Goal: Task Accomplishment & Management: Manage account settings

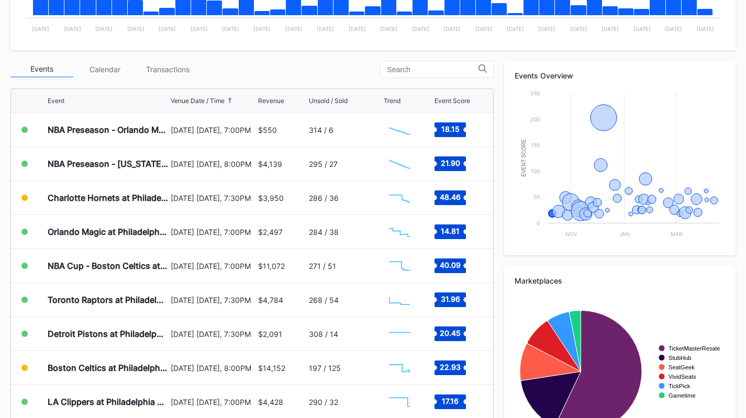
scroll to position [8, 0]
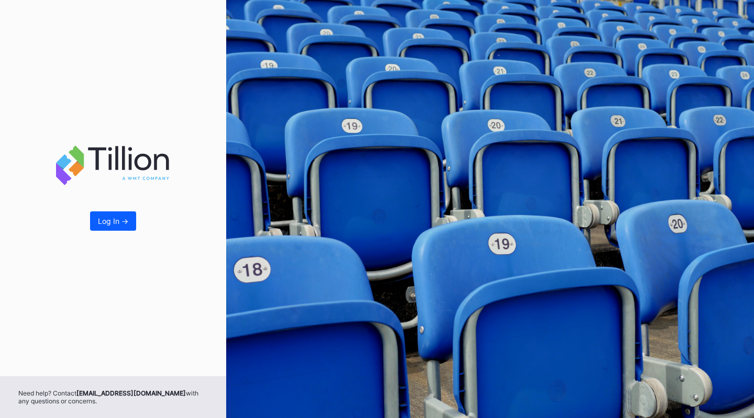
click at [125, 217] on div "Log In ->" at bounding box center [113, 221] width 30 height 9
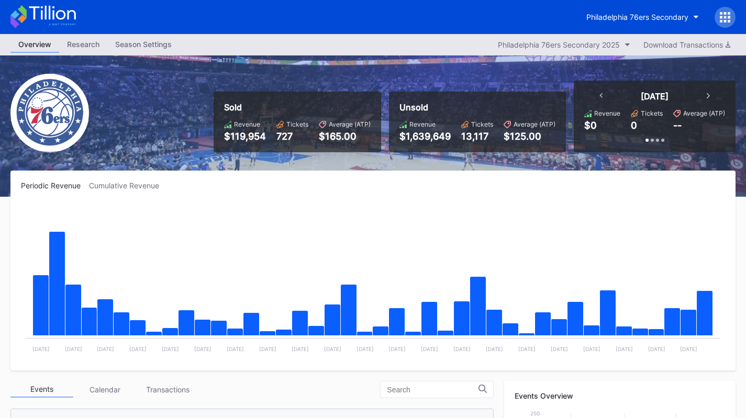
scroll to position [373, 0]
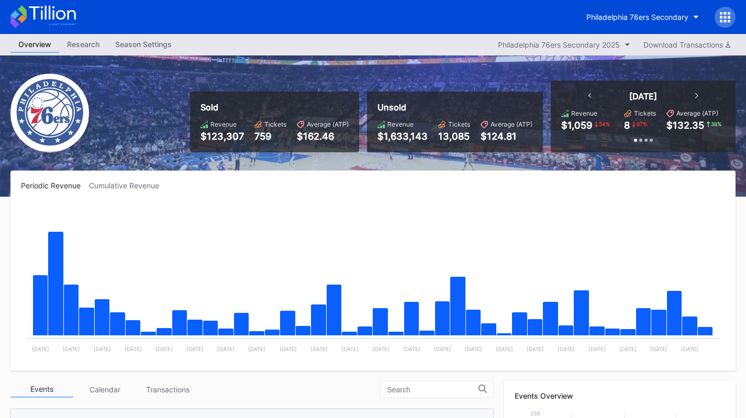
click at [668, 15] on div "Philadelphia 76ers Secondary" at bounding box center [637, 17] width 102 height 9
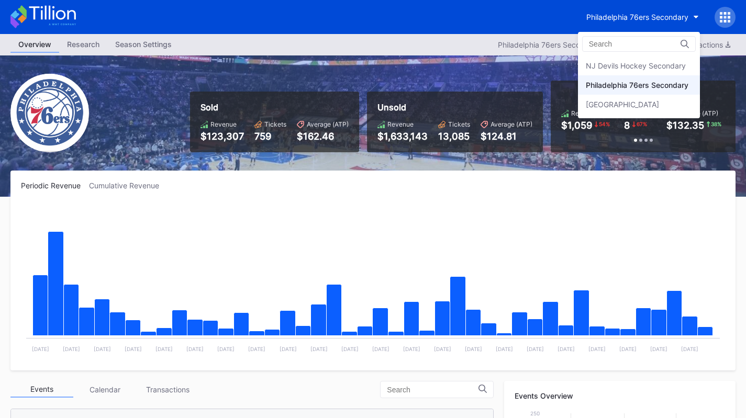
click at [651, 106] on div "Prudential Center Secondary" at bounding box center [622, 104] width 73 height 9
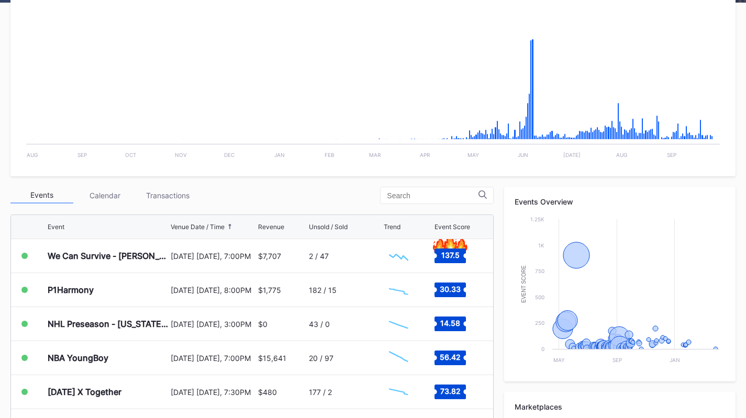
scroll to position [207, 0]
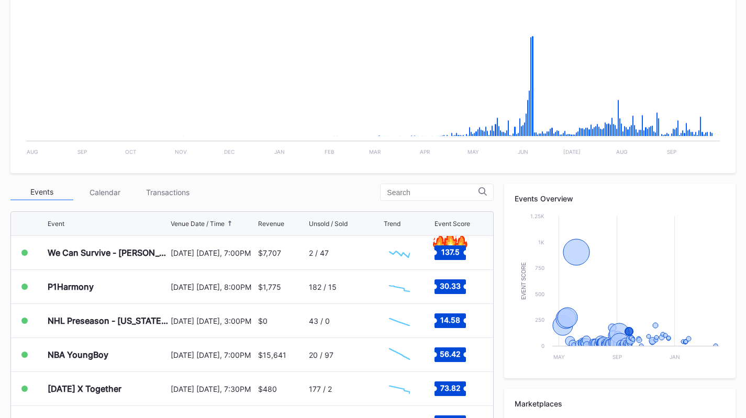
click at [309, 242] on div "2 / 47" at bounding box center [345, 252] width 72 height 33
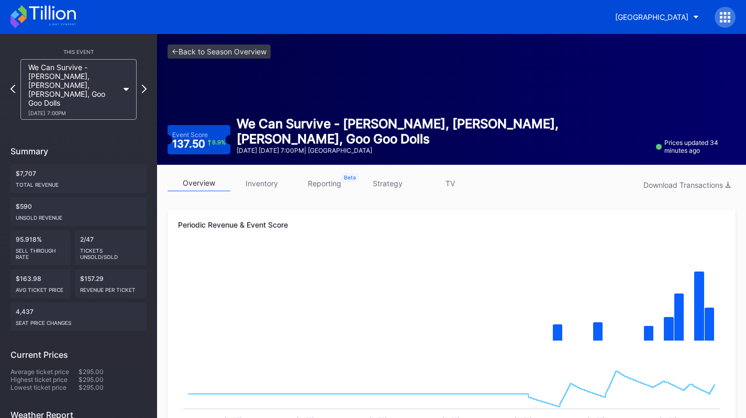
click at [65, 110] on div "9/26 Friday 7:00PM" at bounding box center [73, 113] width 90 height 6
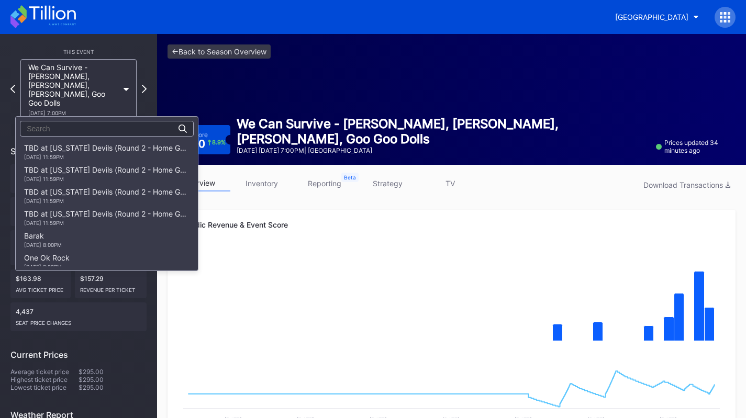
scroll to position [1055, 0]
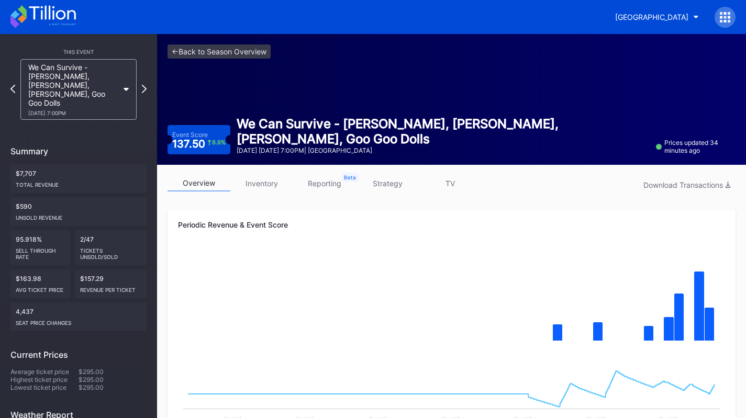
click at [93, 110] on div "9/26 Friday 7:00PM" at bounding box center [73, 113] width 90 height 6
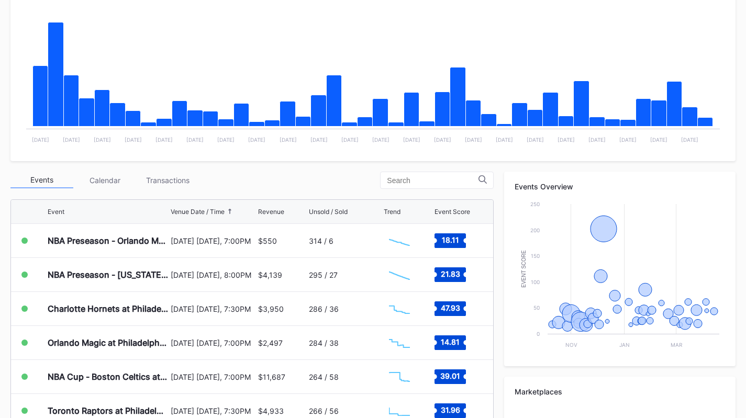
scroll to position [210, 0]
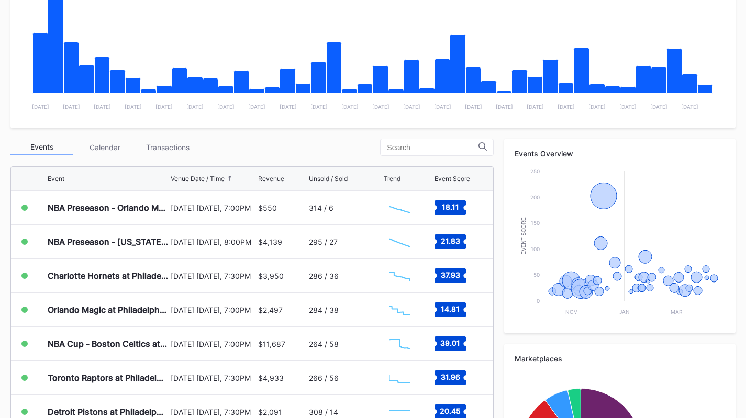
scroll to position [243, 0]
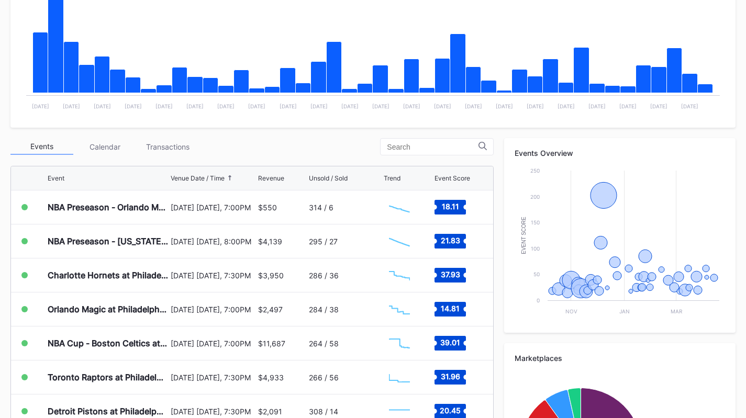
click at [170, 140] on div "Transactions" at bounding box center [167, 147] width 63 height 16
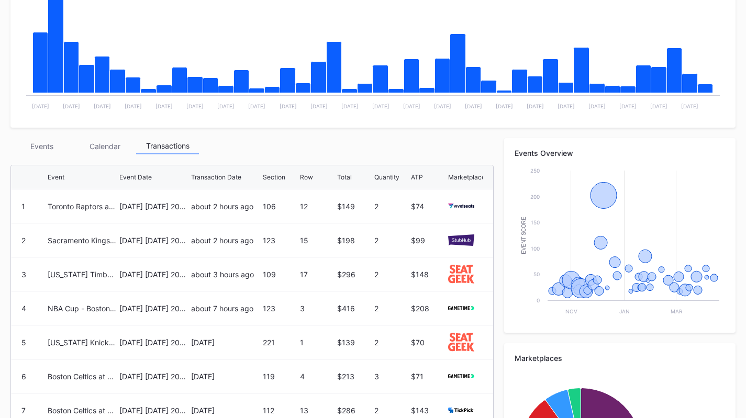
click at [49, 149] on div "Events" at bounding box center [41, 146] width 63 height 16
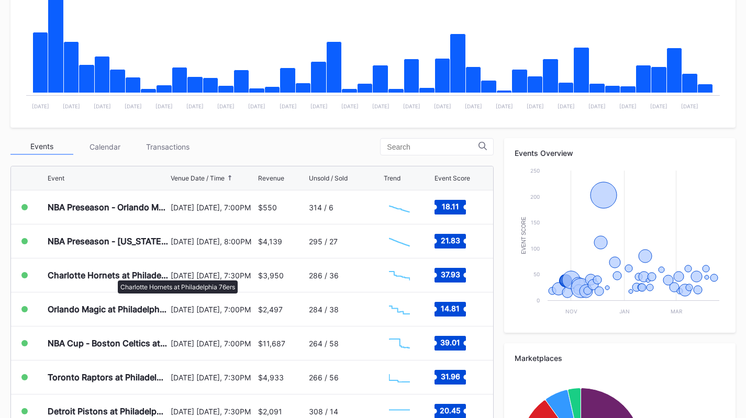
click at [113, 275] on div "Charlotte Hornets at Philadelphia 76ers" at bounding box center [108, 275] width 120 height 10
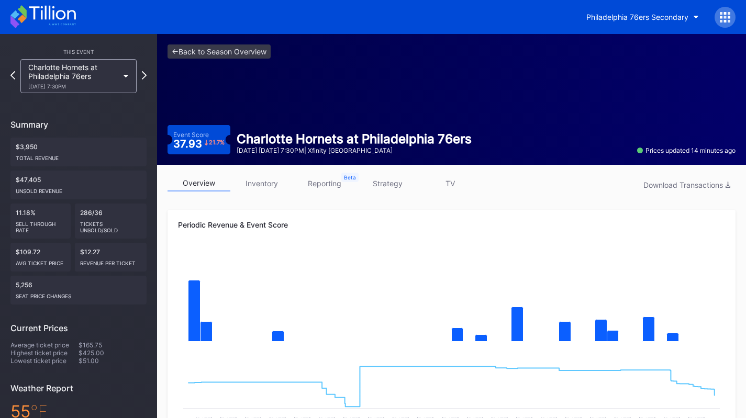
click at [254, 181] on link "inventory" at bounding box center [261, 183] width 63 height 16
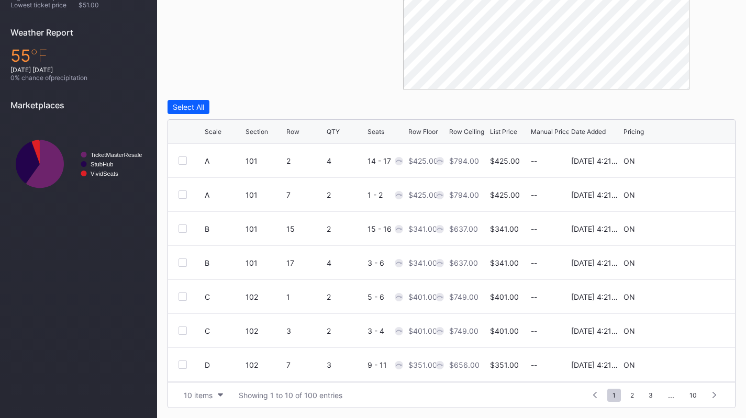
scroll to position [102, 0]
click at [194, 399] on div "10 items" at bounding box center [198, 395] width 29 height 9
click at [202, 363] on div "200 items" at bounding box center [203, 368] width 50 height 19
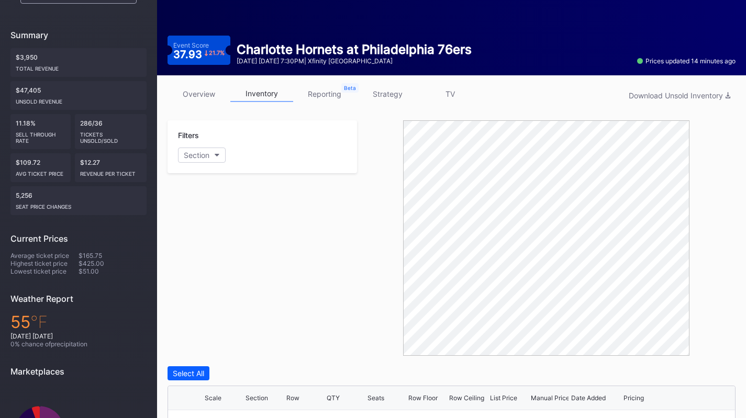
scroll to position [0, 0]
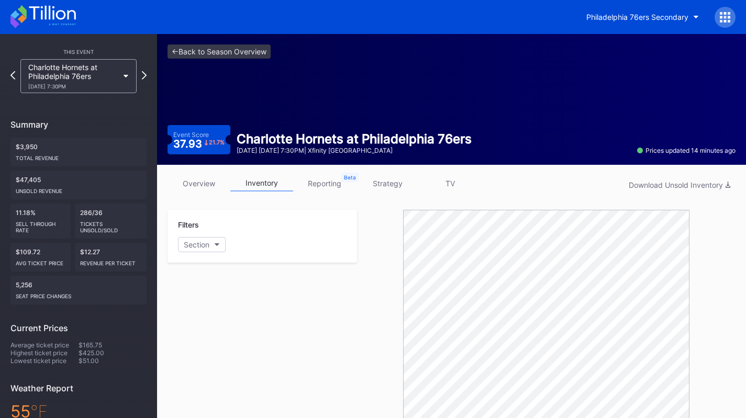
click at [92, 89] on div "Charlotte Hornets at Philadelphia 76ers 10/25 Saturday 7:30PM" at bounding box center [78, 76] width 116 height 34
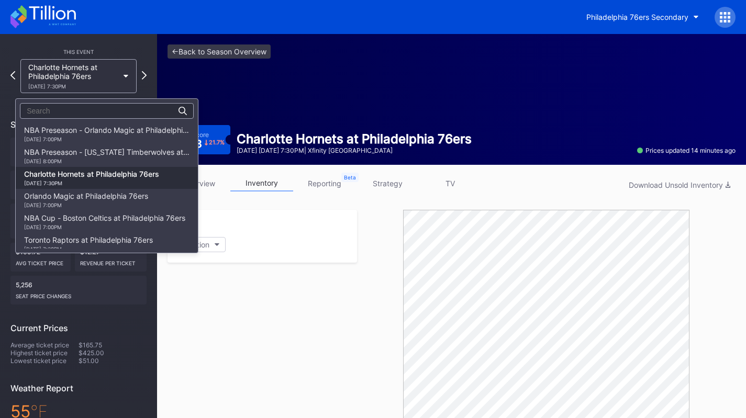
scroll to position [44, 0]
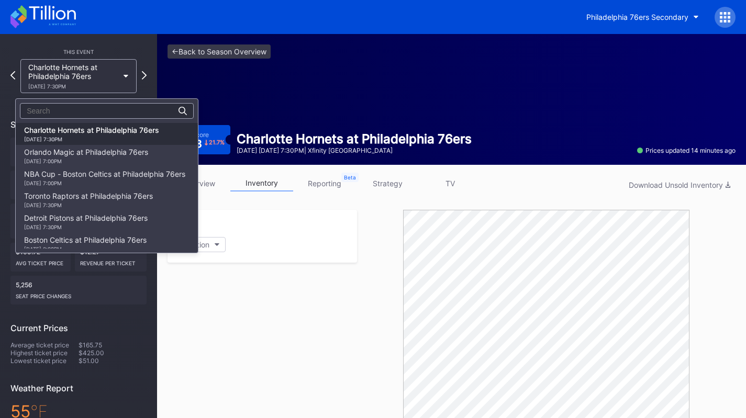
click at [100, 152] on div "Orlando Magic at Philadelphia 76ers 10/27 Monday 7:00PM" at bounding box center [86, 156] width 124 height 17
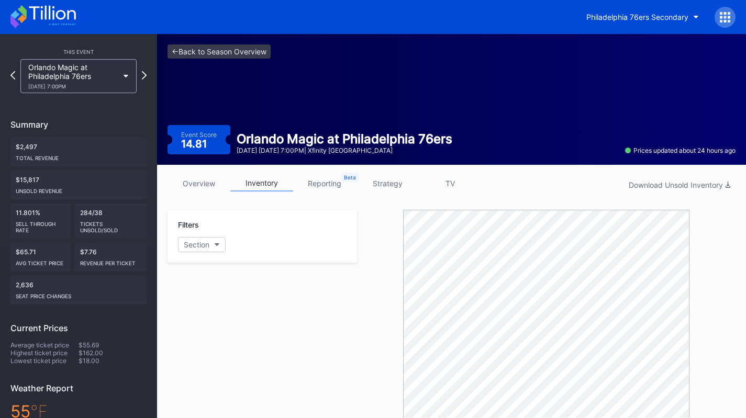
click at [95, 94] on div "This Event Orlando Magic at Philadelphia 76ers 10/27 Monday 7:00PM Summary $2,4…" at bounding box center [78, 305] width 157 height 542
click at [87, 75] on div "Orlando Magic at Philadelphia 76ers 10/27 Monday 7:00PM" at bounding box center [73, 76] width 90 height 27
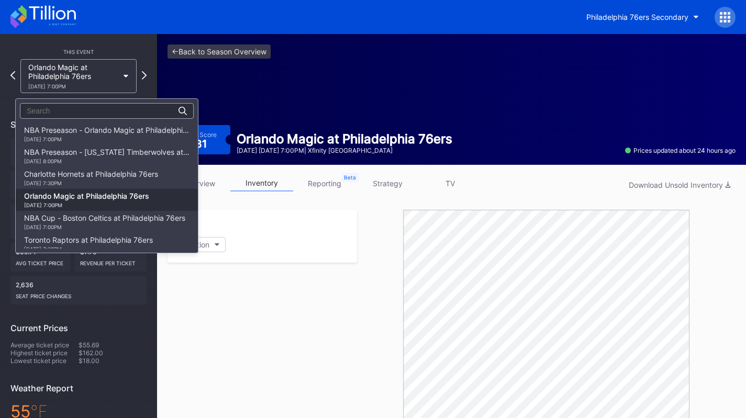
scroll to position [66, 0]
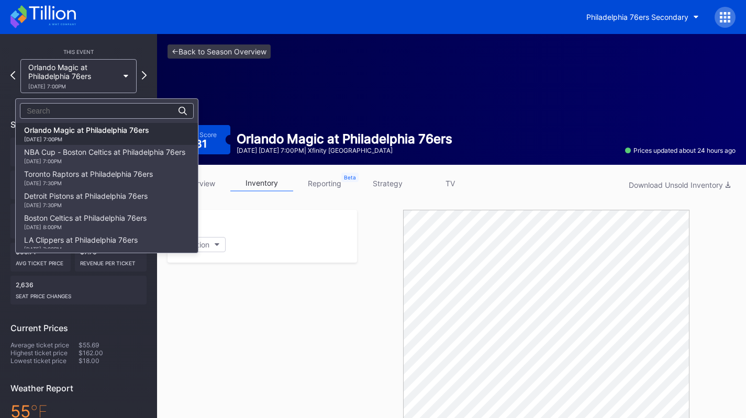
click at [92, 156] on div "NBA Cup - Boston Celtics at Philadelphia 76ers 10/31 Friday 7:00PM" at bounding box center [104, 156] width 161 height 17
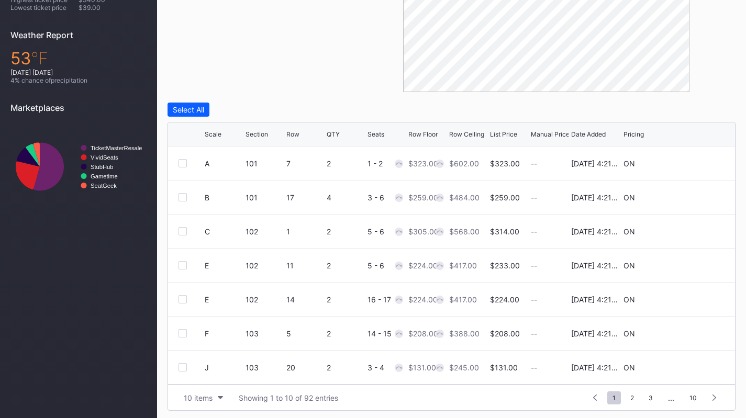
scroll to position [356, 0]
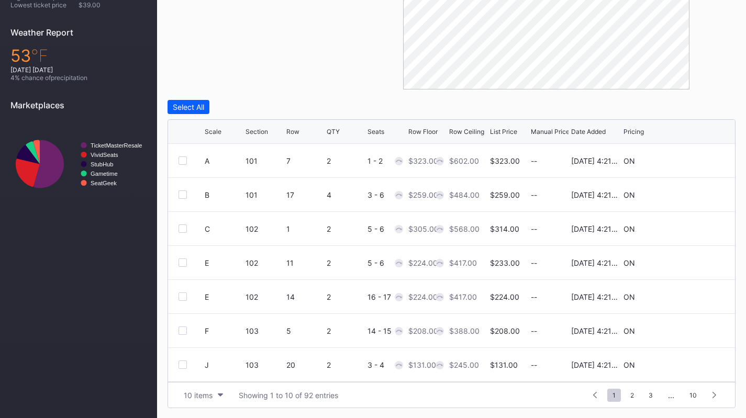
click at [192, 395] on div "10 items" at bounding box center [198, 395] width 29 height 9
click at [188, 368] on div "200 items" at bounding box center [203, 368] width 34 height 9
click at [388, 264] on div "5 - 6" at bounding box center [386, 263] width 38 height 9
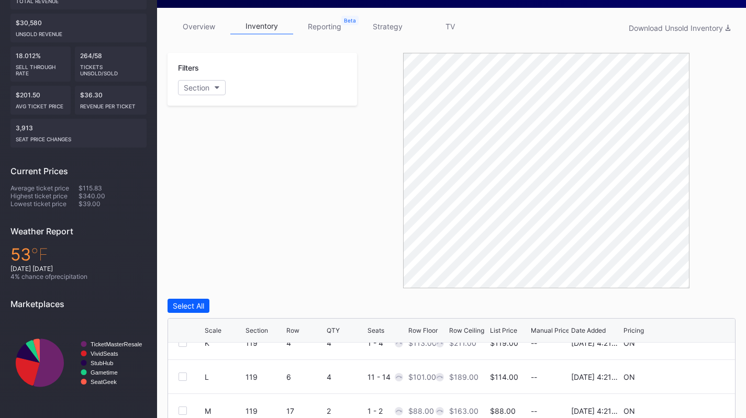
scroll to position [94, 0]
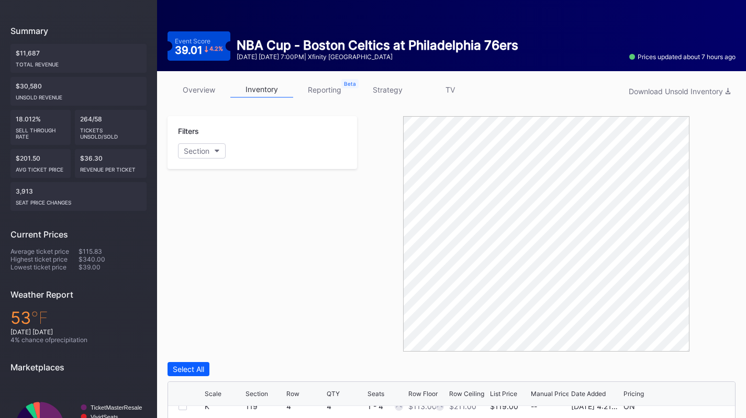
click at [382, 84] on link "strategy" at bounding box center [387, 90] width 63 height 16
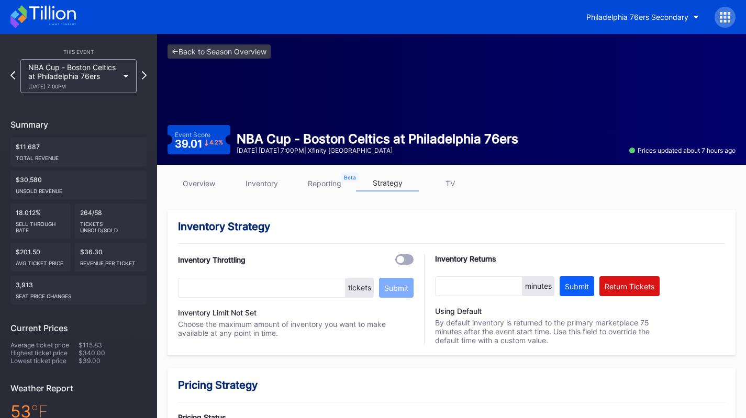
scroll to position [462, 0]
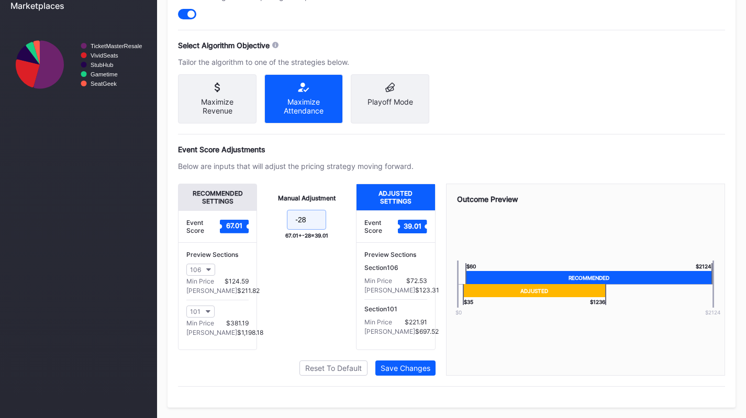
click at [319, 222] on input "-28" at bounding box center [306, 220] width 39 height 20
type input "-30"
click at [321, 320] on div "Manual Adjustment -30 67.01 + -30 = 37.01" at bounding box center [306, 267] width 99 height 166
click at [396, 362] on button "Save Changes" at bounding box center [405, 368] width 60 height 15
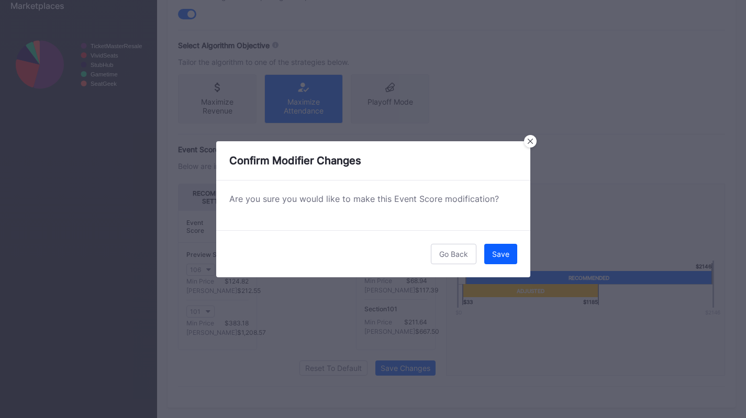
click at [499, 258] on div "Save" at bounding box center [500, 254] width 17 height 9
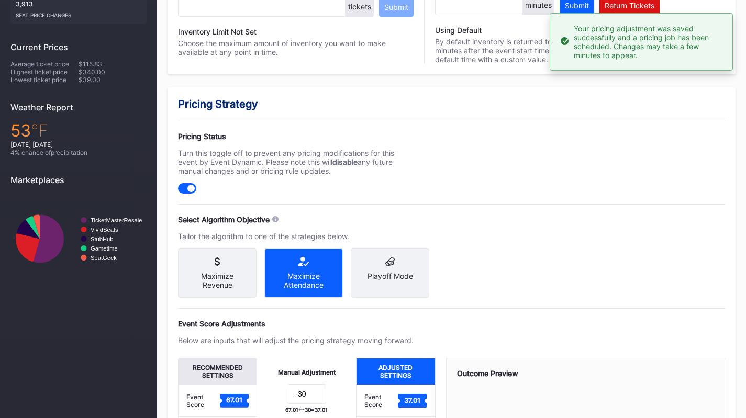
scroll to position [0, 0]
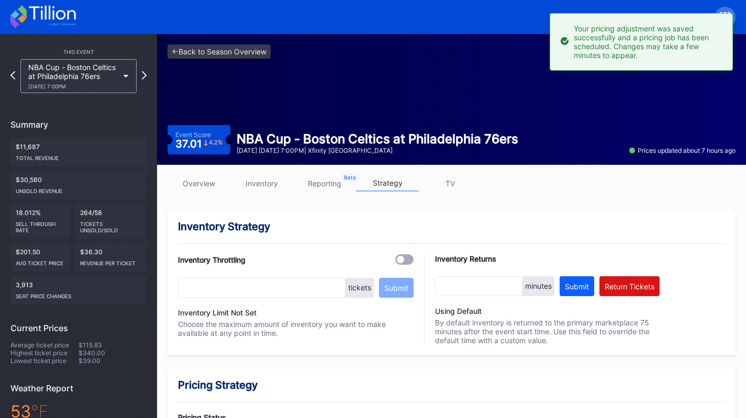
click at [88, 70] on div "NBA Cup - Boston Celtics at Philadelphia 76ers 10/31 Friday 7:00PM" at bounding box center [73, 76] width 90 height 27
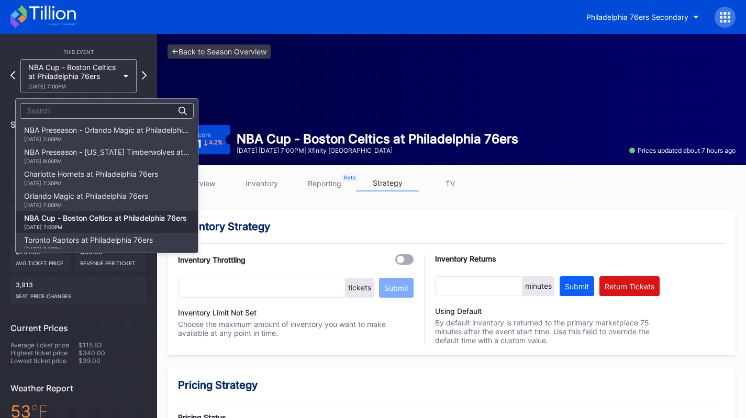
scroll to position [88, 0]
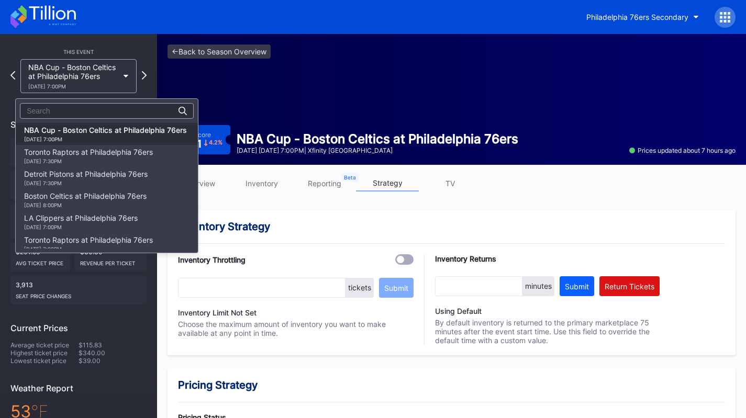
click at [97, 164] on div "Toronto Raptors at Philadelphia 76ers 11/8 Saturday 7:30PM" at bounding box center [107, 156] width 182 height 22
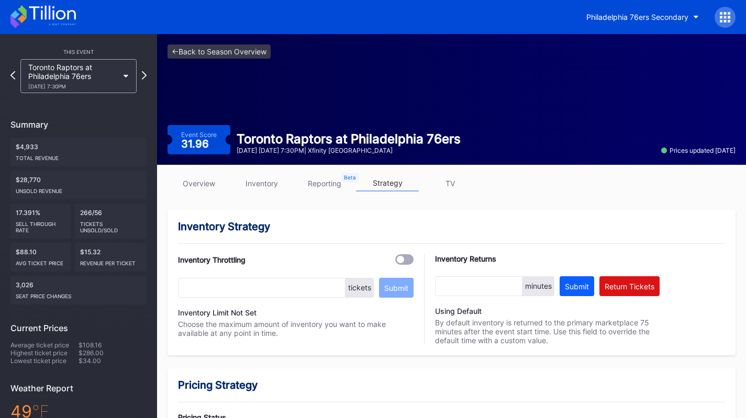
scroll to position [106, 0]
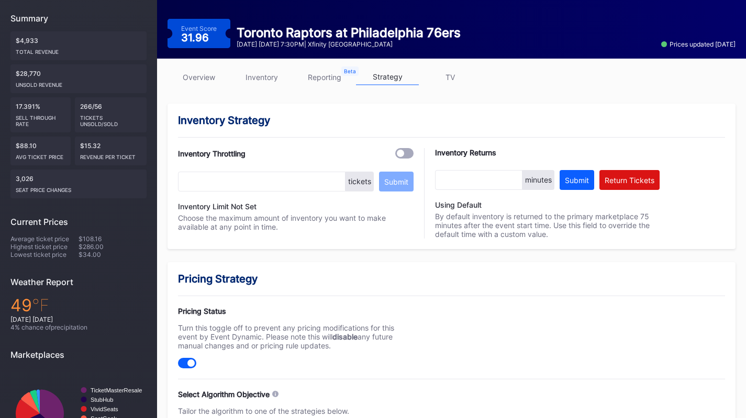
click at [255, 80] on link "inventory" at bounding box center [261, 77] width 63 height 16
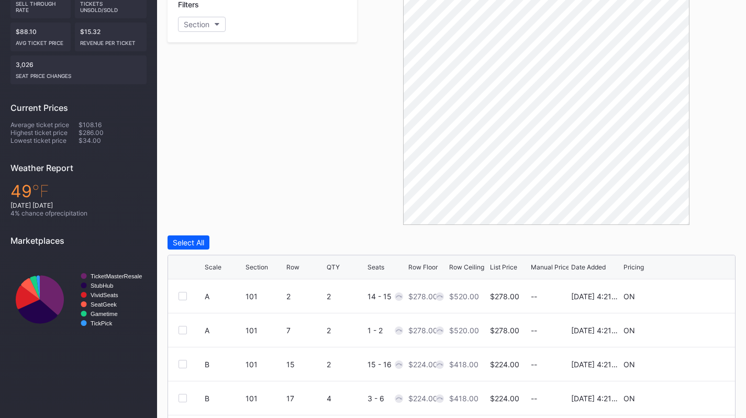
scroll to position [356, 0]
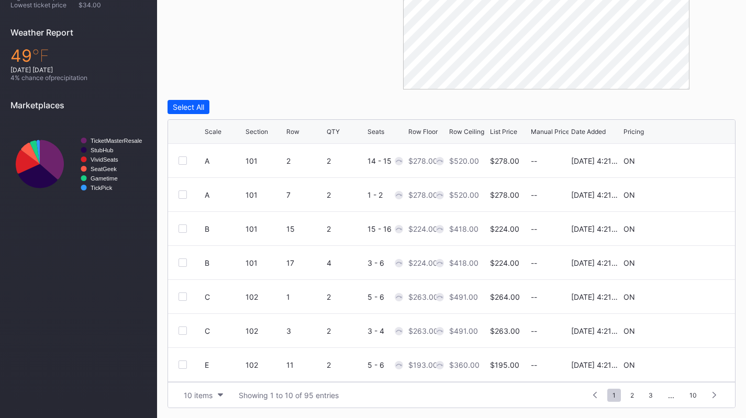
click at [196, 402] on div "10 items Showing 1 to 10 of 95 entries 1 ... -1 0 1 2 3 ... 10" at bounding box center [451, 395] width 567 height 26
click at [193, 396] on div "10 items" at bounding box center [198, 395] width 29 height 9
click at [189, 376] on div "200 items" at bounding box center [203, 368] width 50 height 19
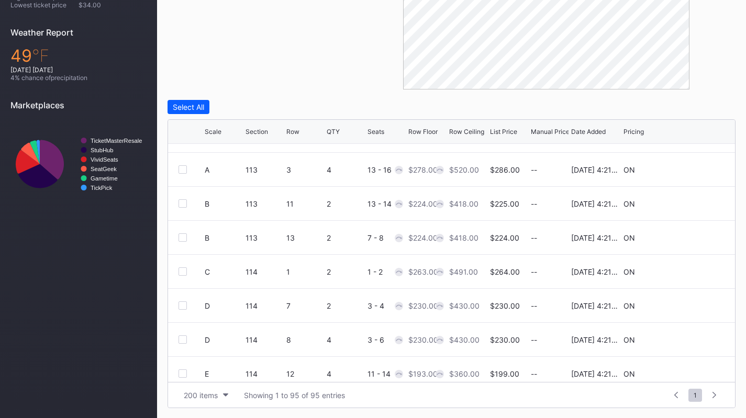
scroll to position [0, 0]
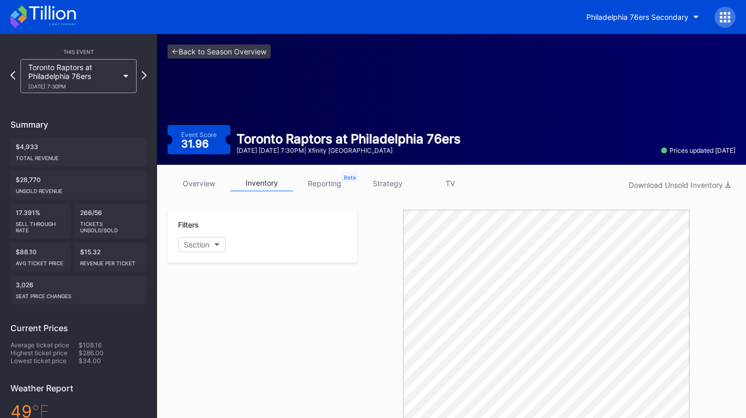
click at [126, 96] on div "This Event Toronto Raptors at Philadelphia 76ers 11/8 Saturday 7:30PM Summary $…" at bounding box center [78, 305] width 157 height 542
click at [107, 79] on div "Toronto Raptors at Philadelphia 76ers 11/8 Saturday 7:30PM" at bounding box center [73, 76] width 90 height 27
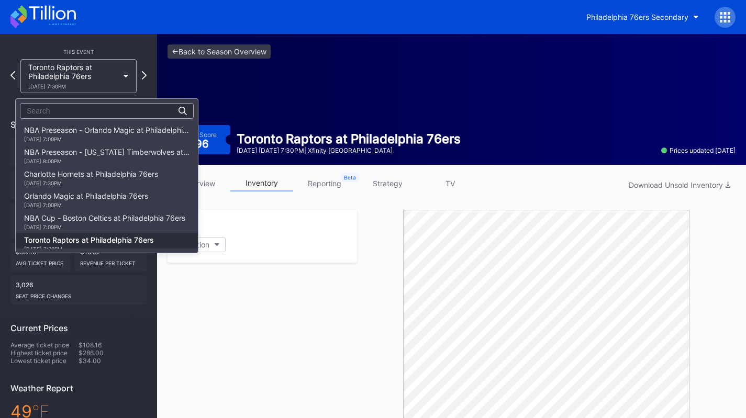
scroll to position [110, 0]
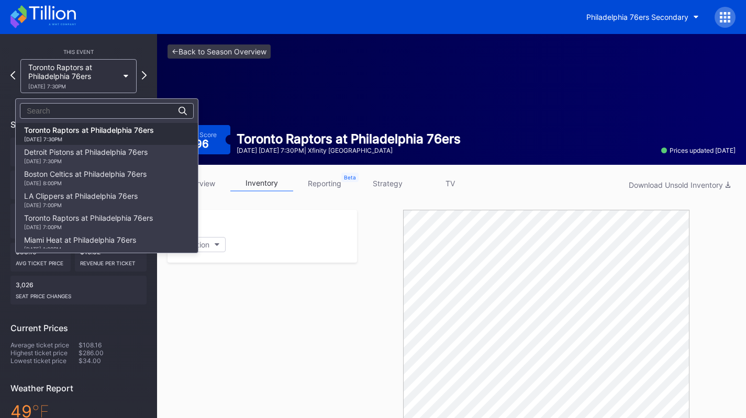
click at [109, 158] on div "11/9 Sunday 7:30PM" at bounding box center [86, 161] width 124 height 6
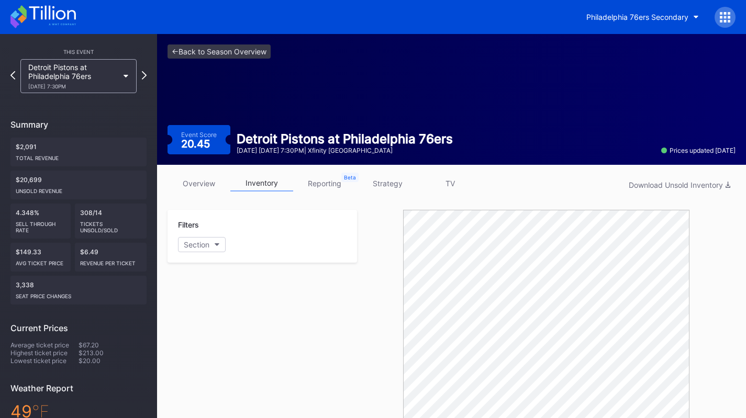
click at [380, 194] on div "overview inventory reporting strategy TV Download Unsold Inventory" at bounding box center [451, 185] width 568 height 21
click at [388, 181] on link "strategy" at bounding box center [387, 183] width 63 height 16
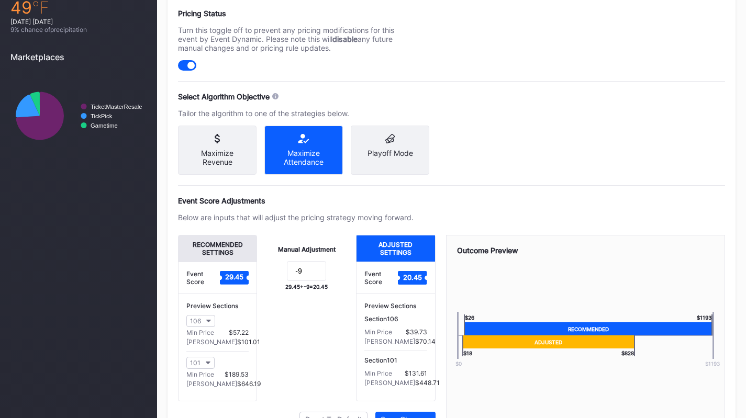
scroll to position [412, 0]
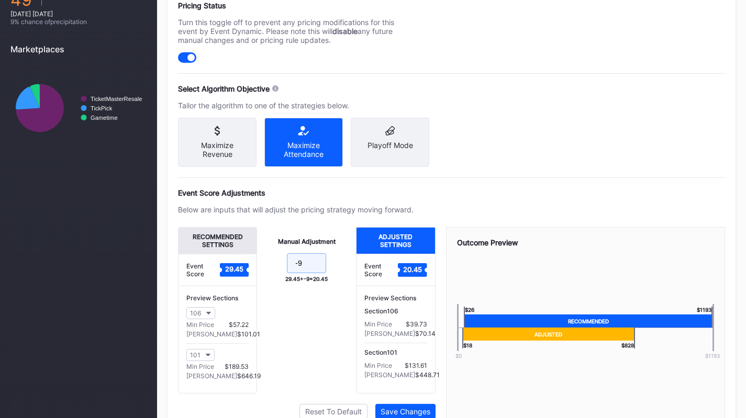
click at [324, 264] on input "-9" at bounding box center [306, 263] width 39 height 20
type input "-11"
click at [319, 255] on div "Manual Adjustment -11 29.45 + -11 = 18.45" at bounding box center [306, 310] width 99 height 166
click at [401, 416] on div "Save Changes" at bounding box center [405, 411] width 50 height 9
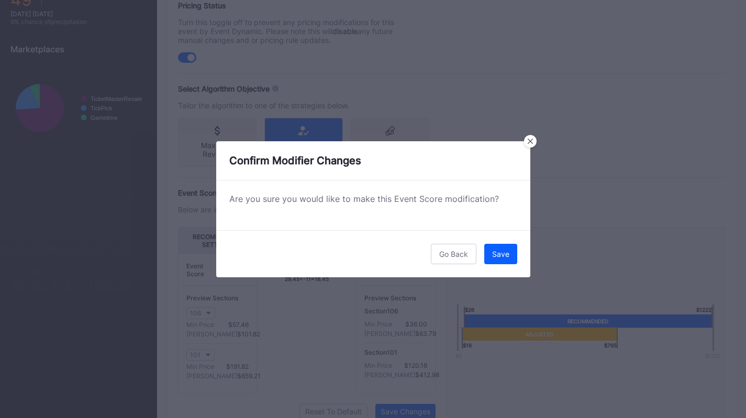
click at [505, 254] on div "Save" at bounding box center [500, 254] width 17 height 9
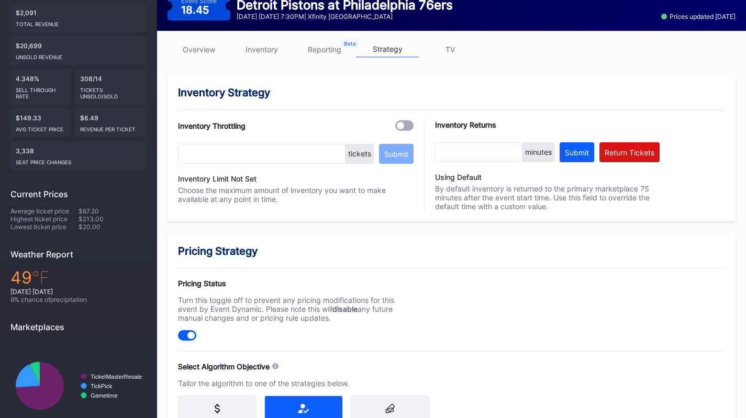
scroll to position [0, 0]
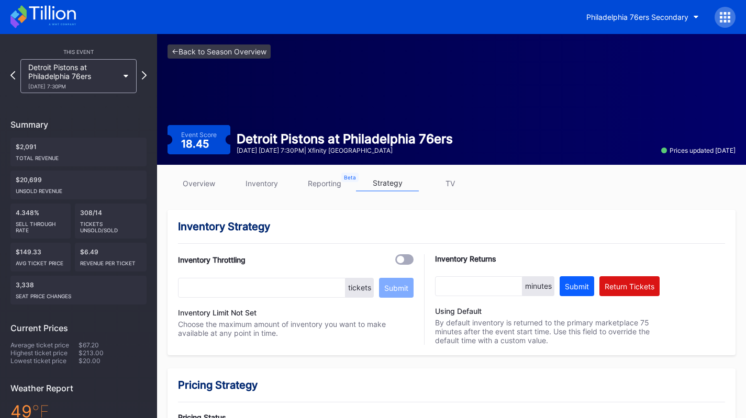
click at [101, 78] on div "Detroit Pistons at Philadelphia 76ers 11/9 Sunday 7:30PM" at bounding box center [73, 76] width 90 height 27
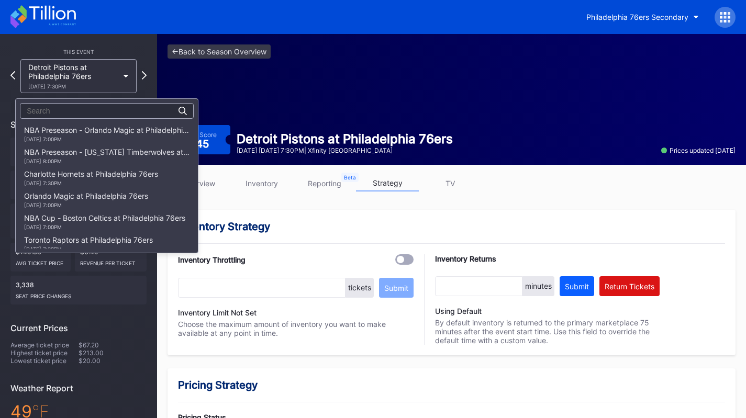
scroll to position [132, 0]
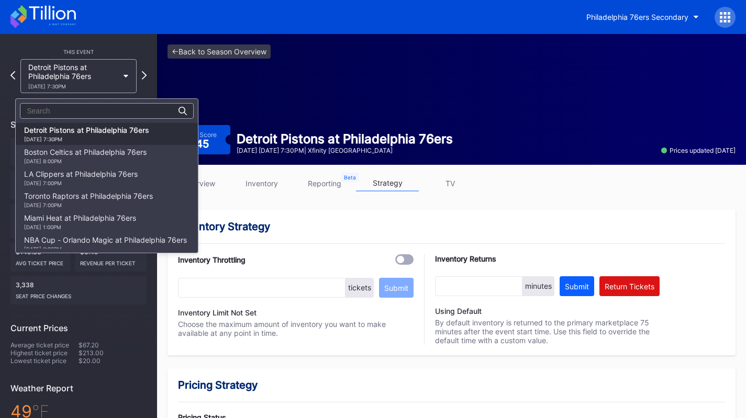
click at [108, 153] on div "Boston Celtics at Philadelphia 76ers 11/11 Tuesday 8:00PM" at bounding box center [85, 156] width 122 height 17
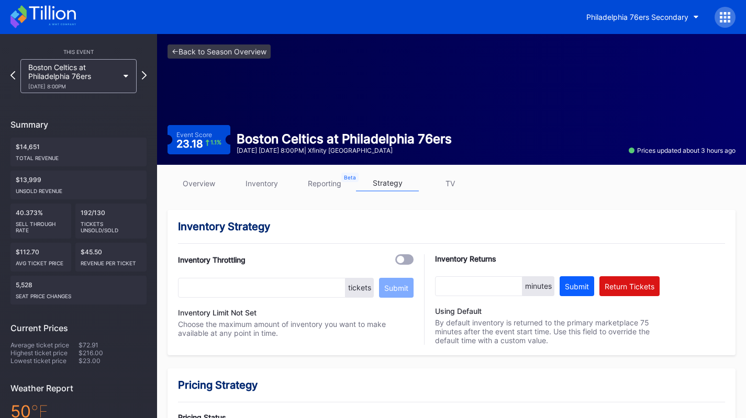
click at [99, 119] on div "Summary" at bounding box center [78, 124] width 136 height 10
click at [89, 89] on div "Boston Celtics at Philadelphia 76ers 11/11 Tuesday 8:00PM" at bounding box center [78, 76] width 116 height 34
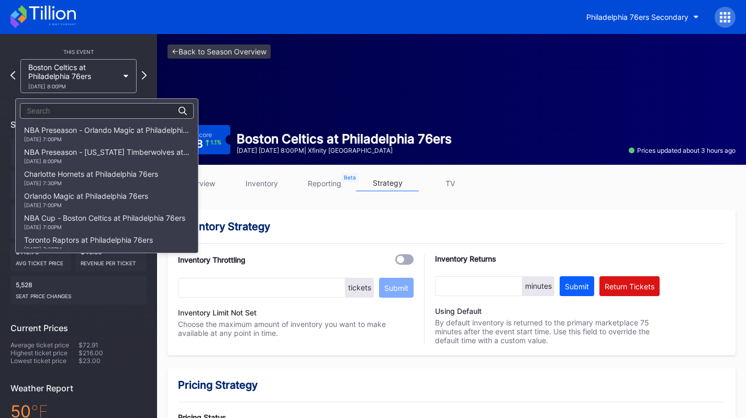
scroll to position [154, 0]
click at [128, 151] on div "LA Clippers at Philadelphia 76ers 11/17 Monday 7:00PM" at bounding box center [81, 156] width 114 height 17
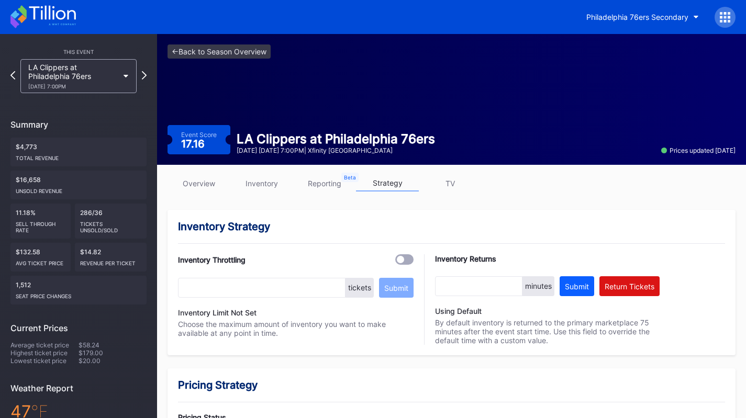
click at [257, 183] on link "inventory" at bounding box center [261, 183] width 63 height 16
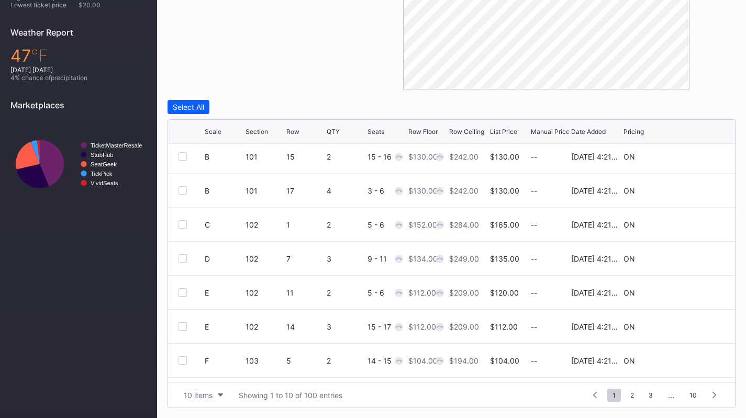
scroll to position [39, 0]
click at [212, 390] on button "10 items" at bounding box center [203, 395] width 50 height 14
click at [211, 378] on div "10 items 50 items 100 items 200 items" at bounding box center [203, 340] width 50 height 86
click at [210, 362] on div "200 items" at bounding box center [203, 368] width 50 height 19
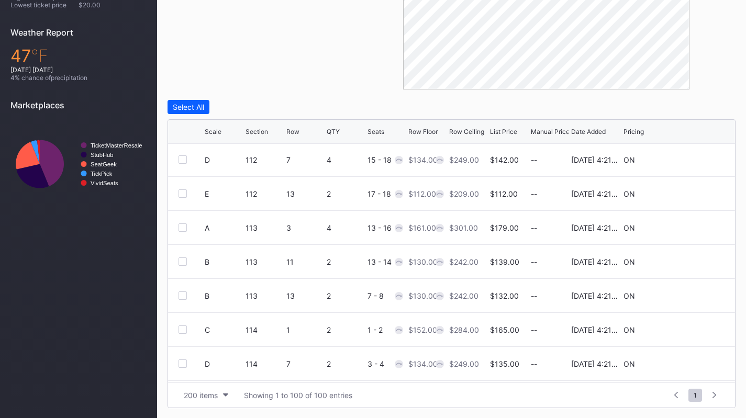
scroll to position [0, 0]
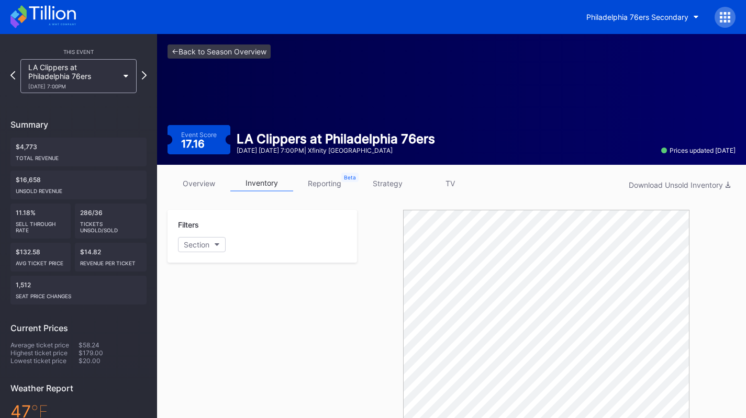
click at [104, 75] on div "LA Clippers at Philadelphia 76ers 11/17 Monday 7:00PM" at bounding box center [73, 76] width 90 height 27
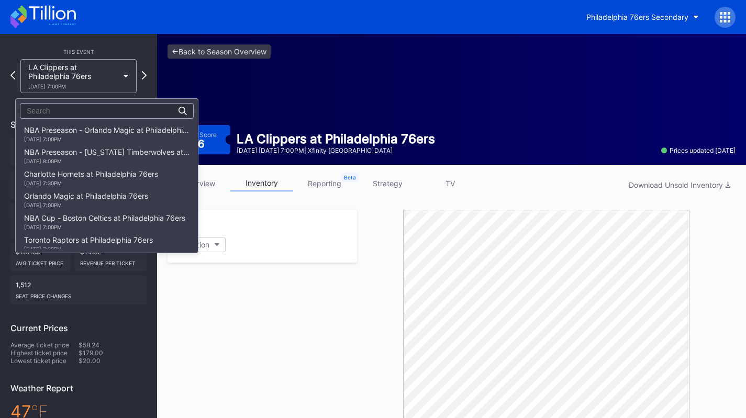
scroll to position [176, 0]
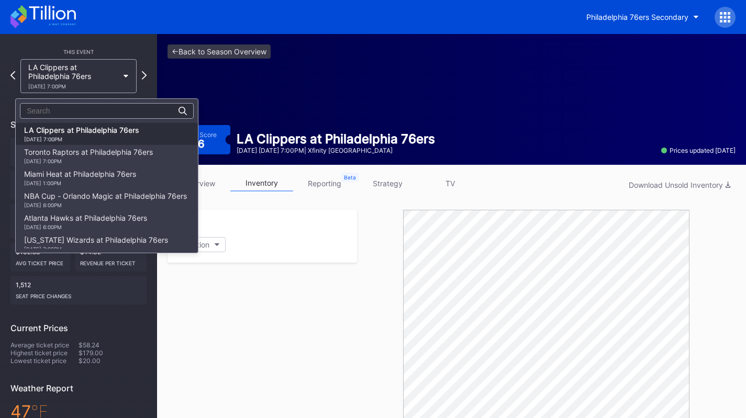
click at [143, 159] on div "11/19 Wednesday 7:00PM" at bounding box center [88, 161] width 129 height 6
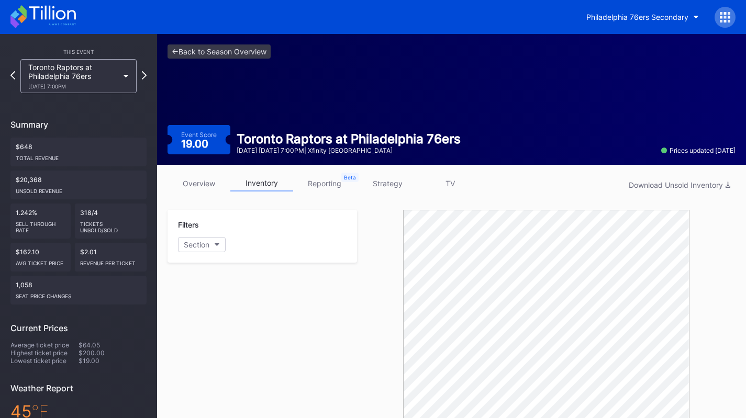
click at [398, 188] on link "strategy" at bounding box center [387, 183] width 63 height 16
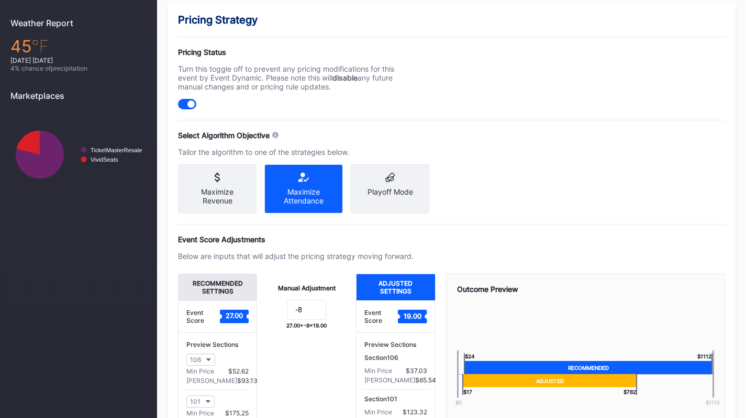
scroll to position [367, 0]
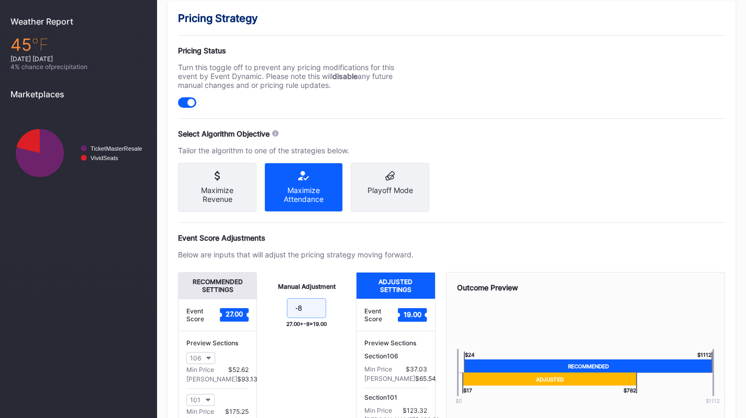
click at [319, 318] on input "-8" at bounding box center [306, 308] width 39 height 20
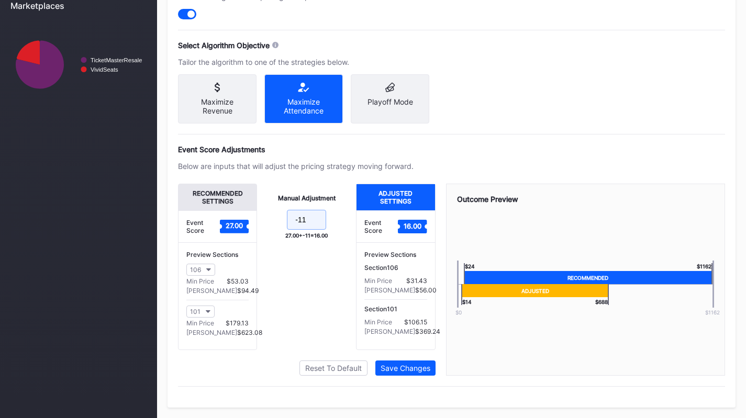
type input "-11"
click at [405, 363] on button "Save Changes" at bounding box center [405, 368] width 60 height 15
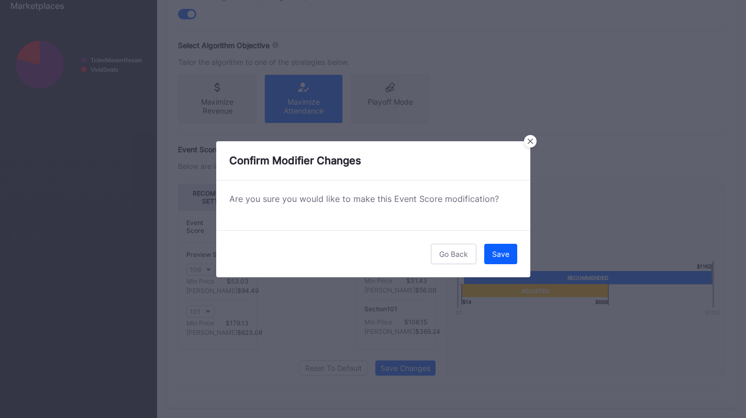
click at [498, 252] on div "Save" at bounding box center [500, 254] width 17 height 9
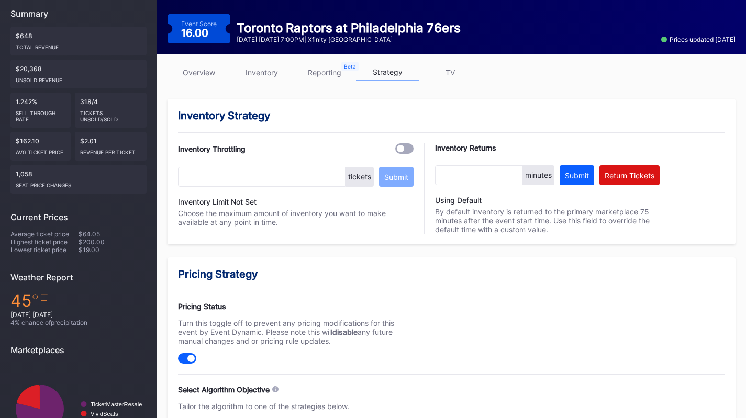
scroll to position [0, 0]
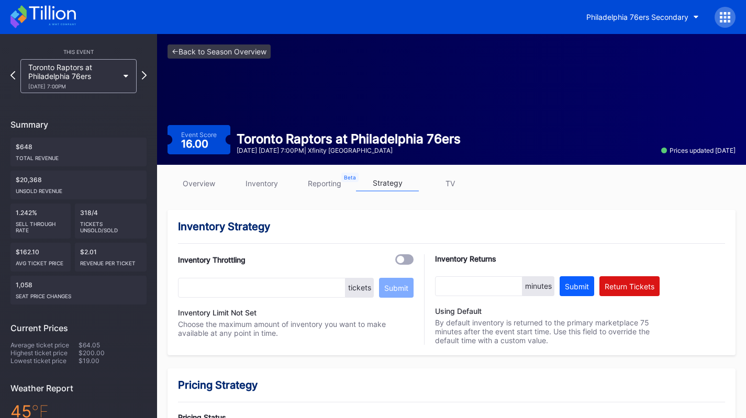
click at [115, 73] on div "Toronto Raptors at Philadelphia 76ers 11/19 Wednesday 7:00PM" at bounding box center [73, 76] width 90 height 27
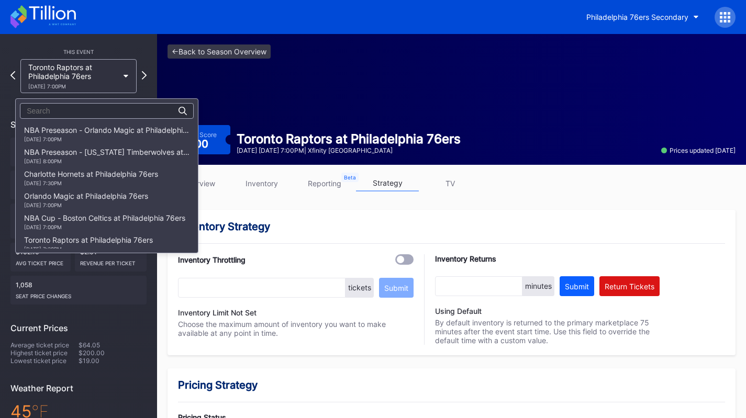
scroll to position [198, 0]
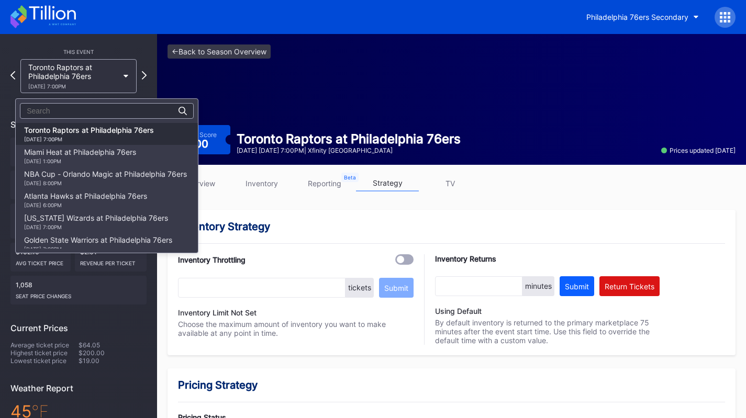
click at [110, 160] on div "11/23 Sunday 1:00PM" at bounding box center [80, 161] width 112 height 6
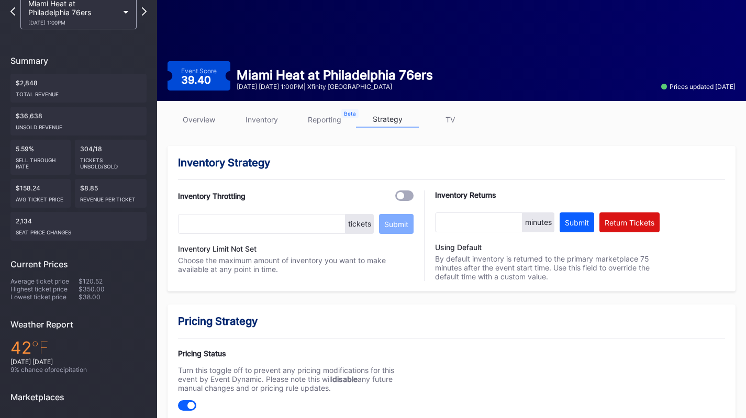
scroll to position [7, 0]
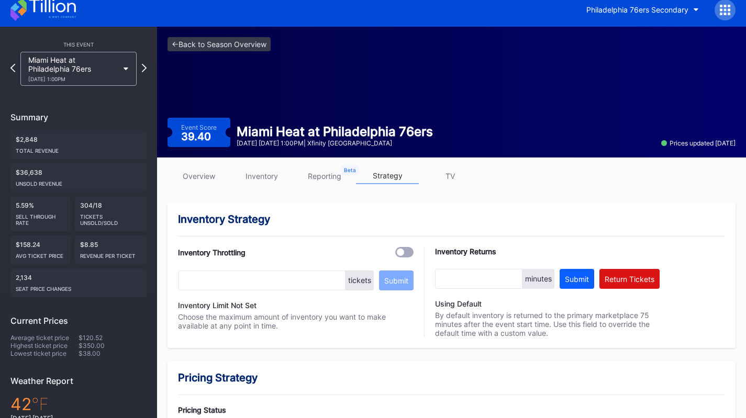
click at [257, 174] on link "inventory" at bounding box center [261, 176] width 63 height 16
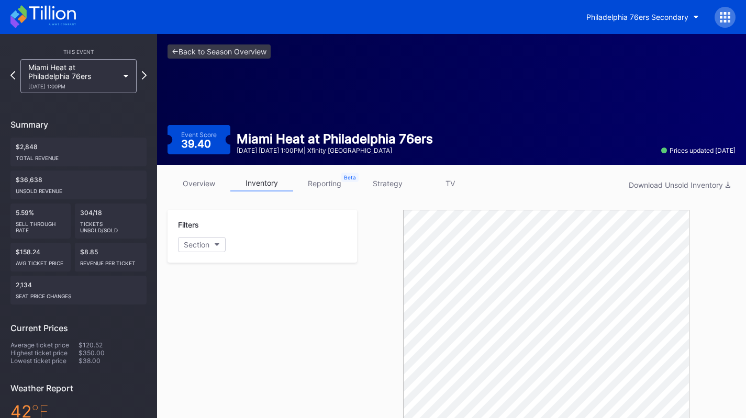
click at [392, 183] on link "strategy" at bounding box center [387, 183] width 63 height 16
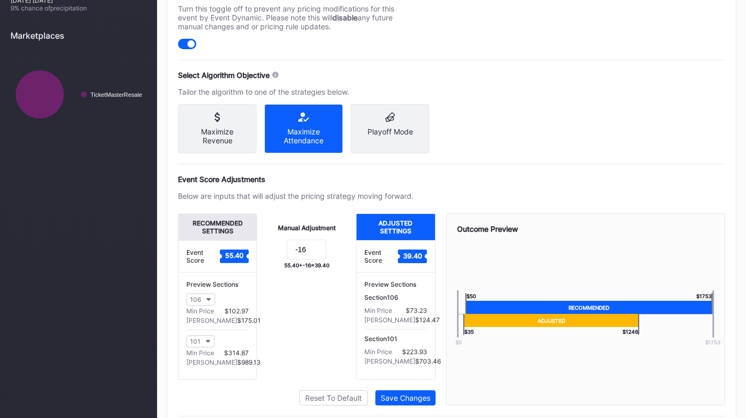
scroll to position [427, 0]
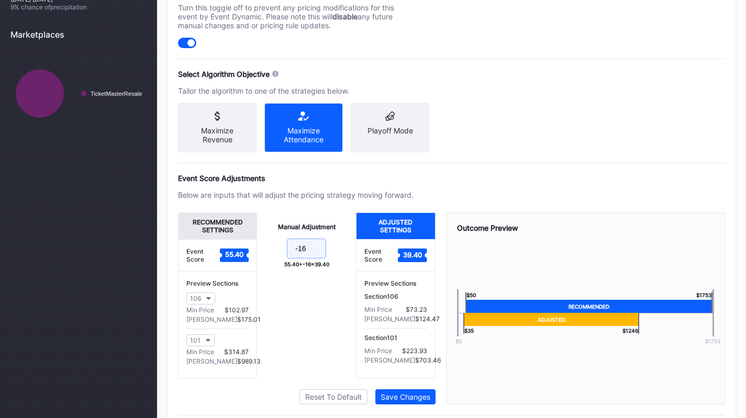
click at [322, 252] on input "-16" at bounding box center [306, 249] width 39 height 20
type input "-19"
click at [405, 405] on button "Save Changes" at bounding box center [405, 396] width 60 height 15
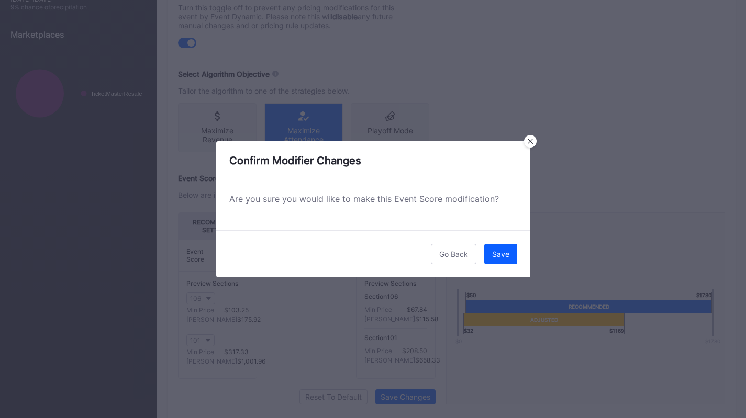
click at [495, 252] on div "Save" at bounding box center [500, 254] width 17 height 9
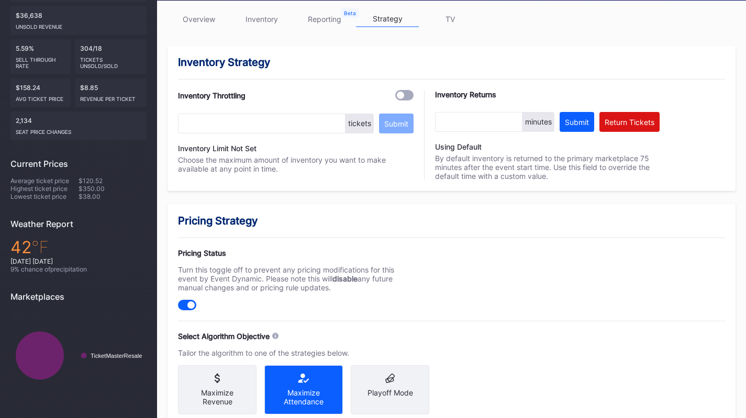
scroll to position [0, 0]
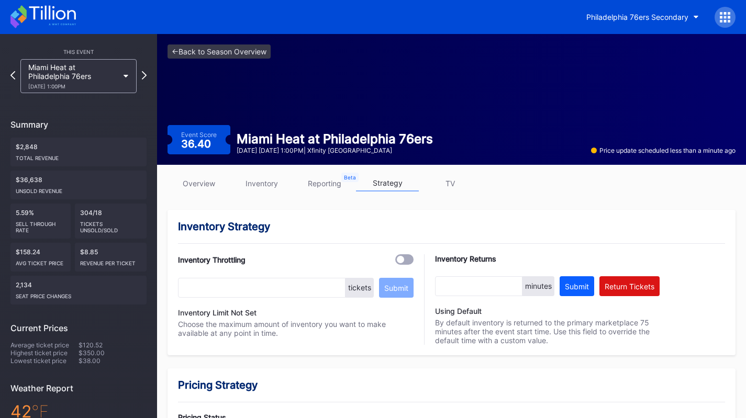
click at [84, 80] on div "Miami Heat at Philadelphia 76ers 11/23 Sunday 1:00PM" at bounding box center [73, 76] width 90 height 27
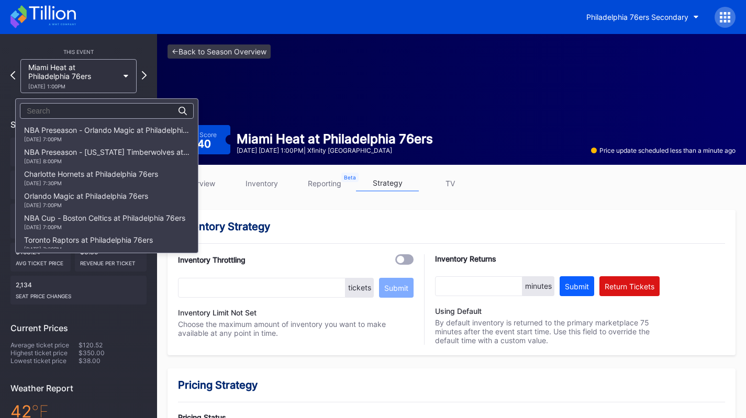
scroll to position [220, 0]
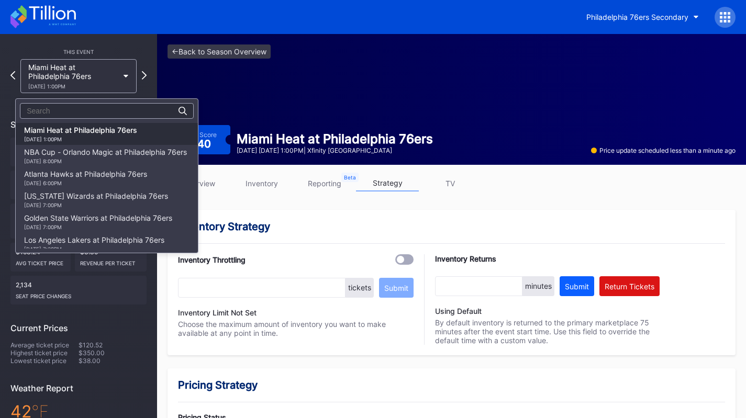
click at [86, 159] on div "11/25 Tuesday 8:00PM" at bounding box center [105, 161] width 163 height 6
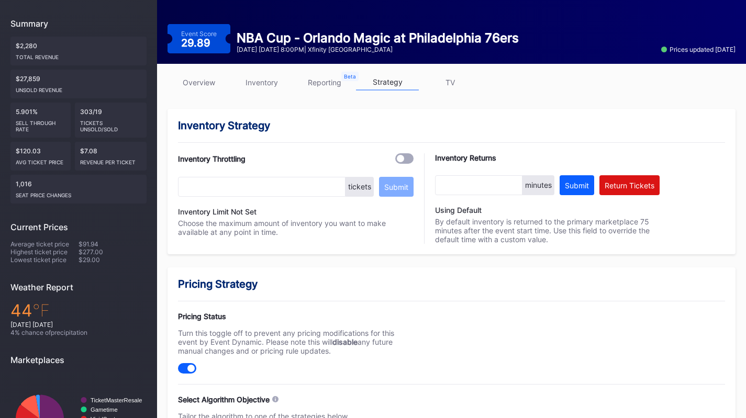
scroll to position [100, 0]
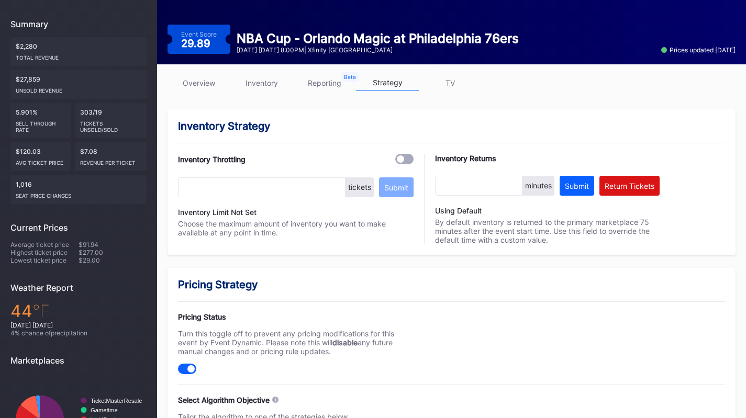
click at [267, 85] on link "inventory" at bounding box center [261, 83] width 63 height 16
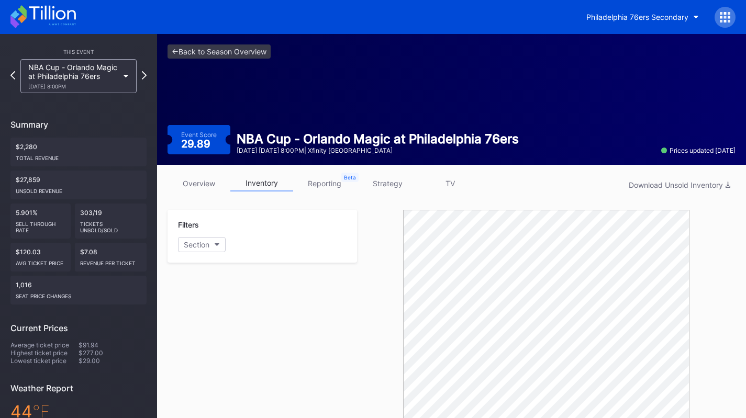
click at [383, 180] on link "strategy" at bounding box center [387, 183] width 63 height 16
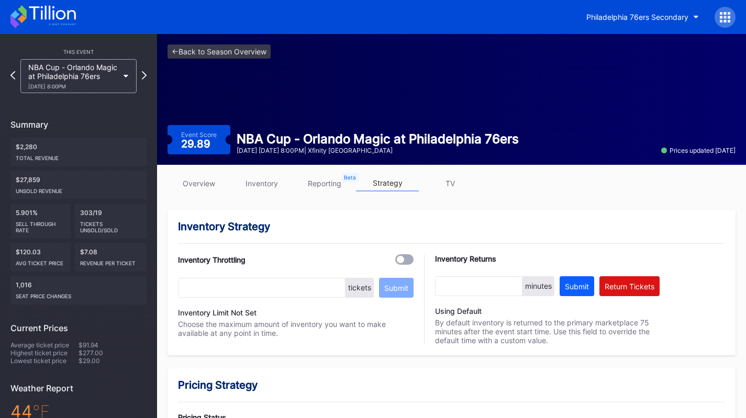
click at [212, 187] on link "overview" at bounding box center [198, 183] width 63 height 16
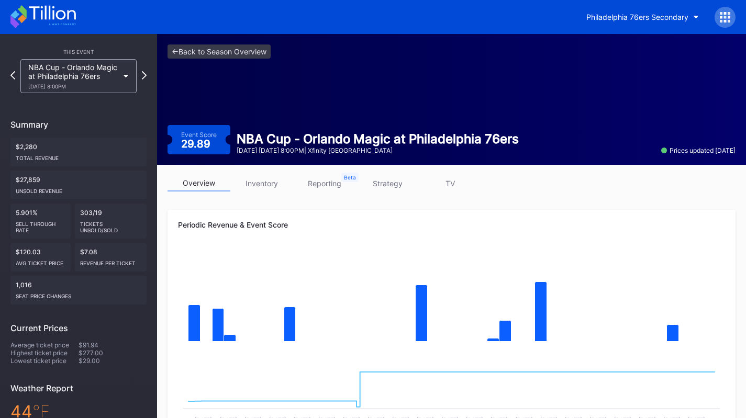
click at [377, 184] on link "strategy" at bounding box center [387, 183] width 63 height 16
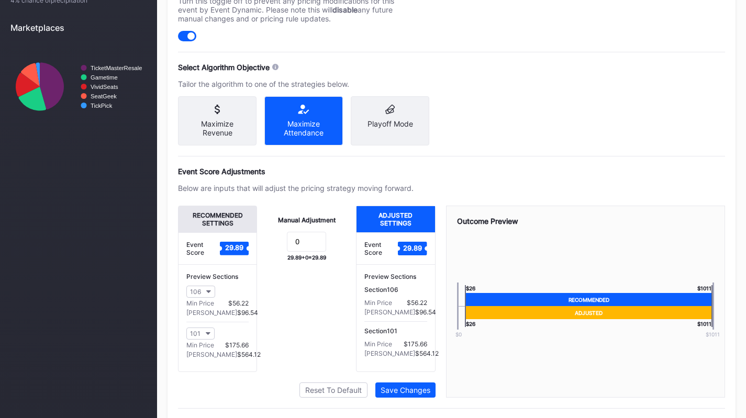
scroll to position [439, 0]
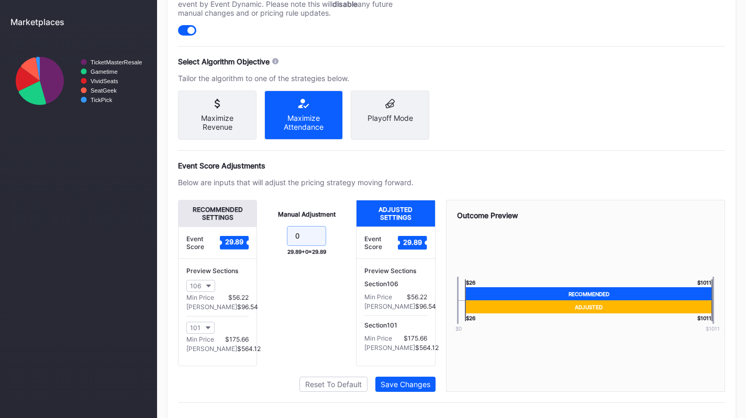
drag, startPoint x: 302, startPoint y: 248, endPoint x: 272, endPoint y: 248, distance: 30.4
click at [272, 248] on form "0" at bounding box center [306, 237] width 78 height 23
click at [318, 187] on div "Below are inputs that will adjust the pricing strategy moving forward." at bounding box center [296, 182] width 236 height 9
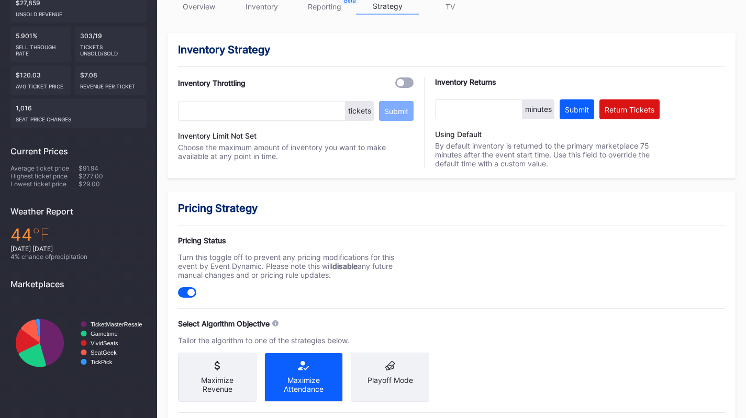
scroll to position [106, 0]
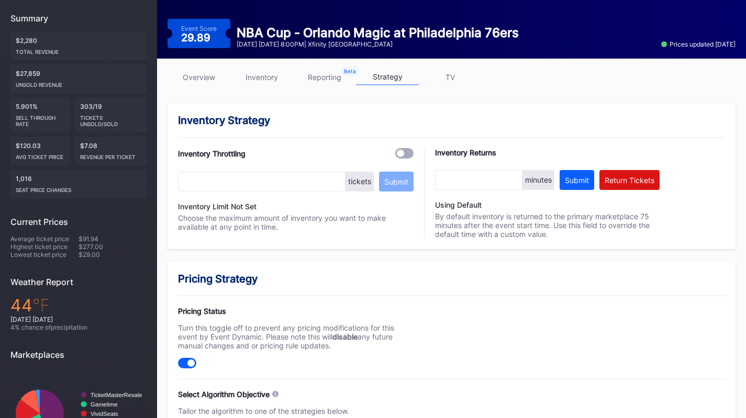
click at [269, 83] on link "inventory" at bounding box center [261, 77] width 63 height 16
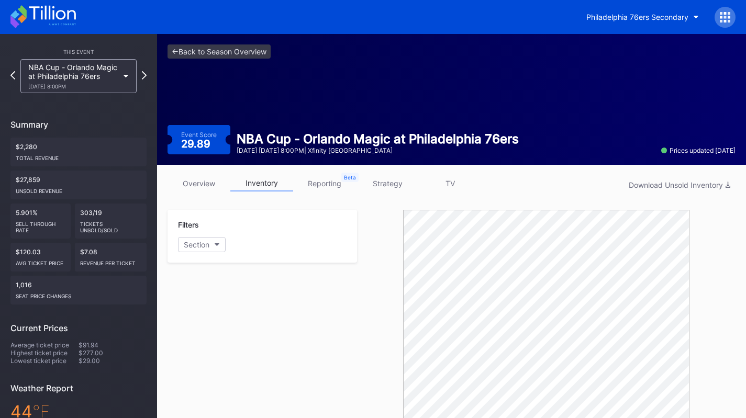
click at [397, 184] on link "strategy" at bounding box center [387, 183] width 63 height 16
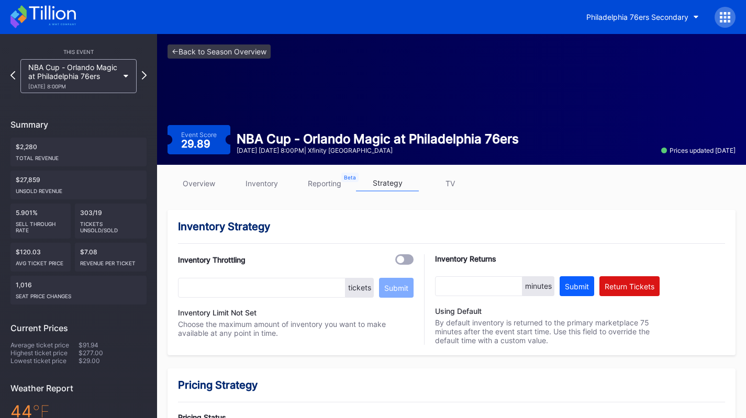
click at [273, 186] on link "inventory" at bounding box center [261, 183] width 63 height 16
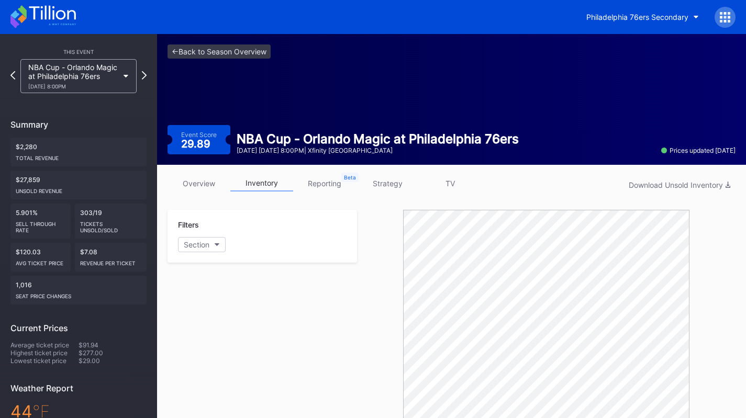
click at [397, 189] on link "strategy" at bounding box center [387, 183] width 63 height 16
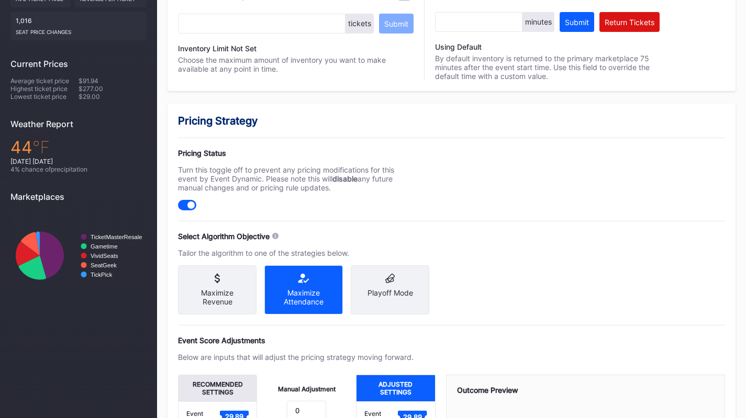
scroll to position [462, 0]
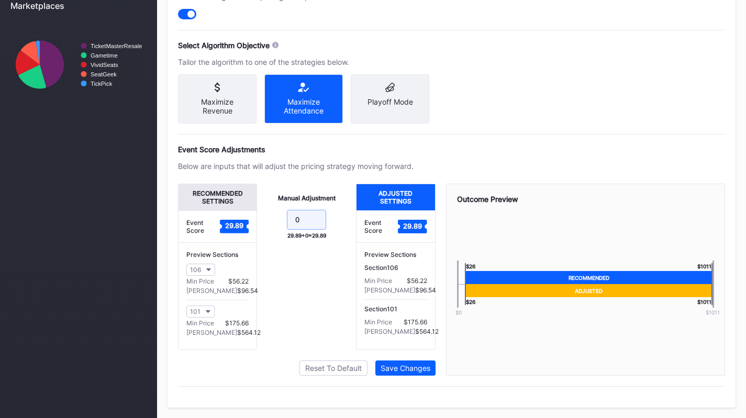
drag, startPoint x: 306, startPoint y: 228, endPoint x: 259, endPoint y: 222, distance: 47.4
click at [259, 222] on div "Manual Adjustment 0 29.89 + 0 = 29.89" at bounding box center [306, 267] width 99 height 166
type input "-9"
click at [422, 371] on div "Save Changes" at bounding box center [405, 368] width 50 height 9
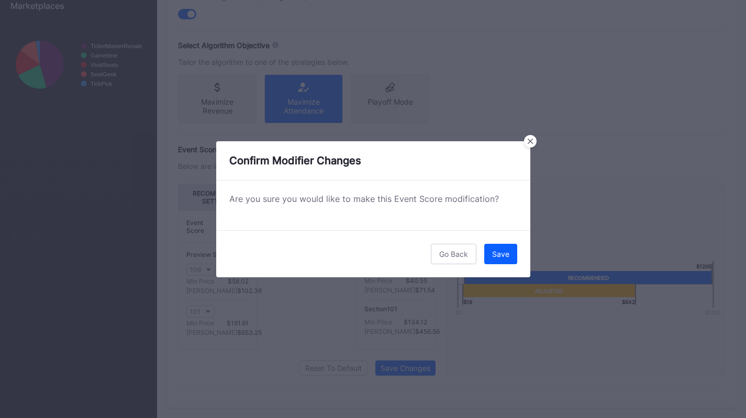
click at [497, 260] on button "Save" at bounding box center [500, 254] width 33 height 20
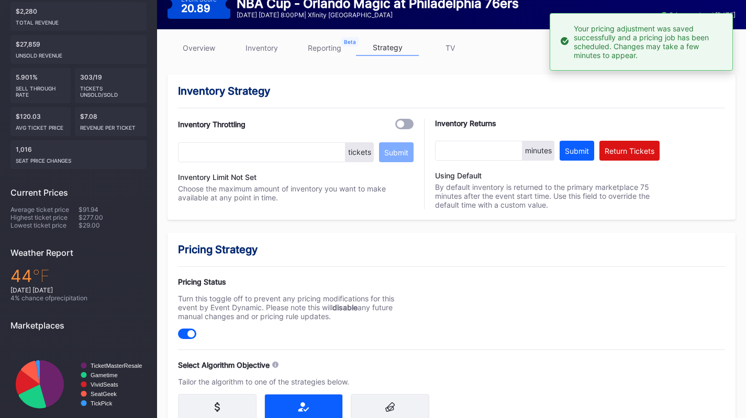
scroll to position [0, 0]
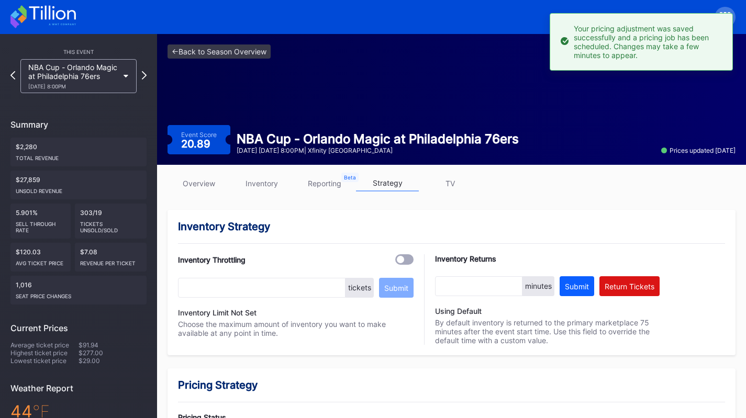
click at [107, 55] on div "This Event NBA Cup - Orlando Magic at Philadelphia 76ers 11/25 Tuesday 8:00PM" at bounding box center [78, 68] width 136 height 49
click at [108, 74] on div "NBA Cup - Orlando Magic at Philadelphia 76ers 11/25 Tuesday 8:00PM" at bounding box center [73, 76] width 90 height 27
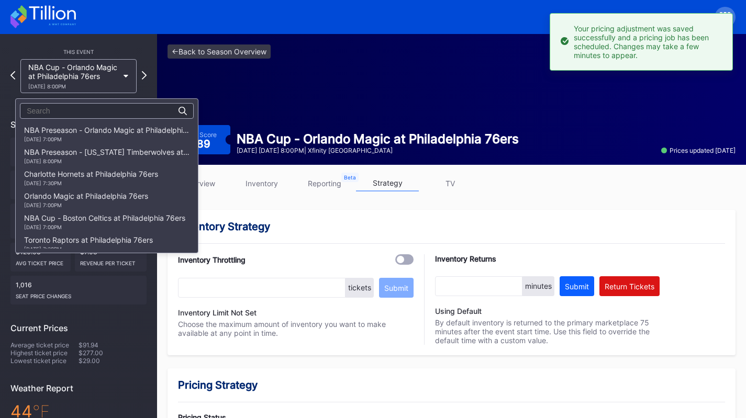
scroll to position [242, 0]
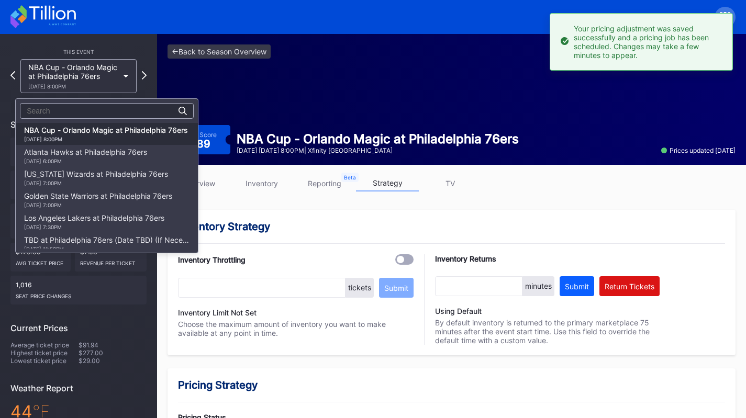
click at [108, 155] on div "Atlanta Hawks at Philadelphia 76ers 11/30 Sunday 6:00PM" at bounding box center [85, 156] width 123 height 17
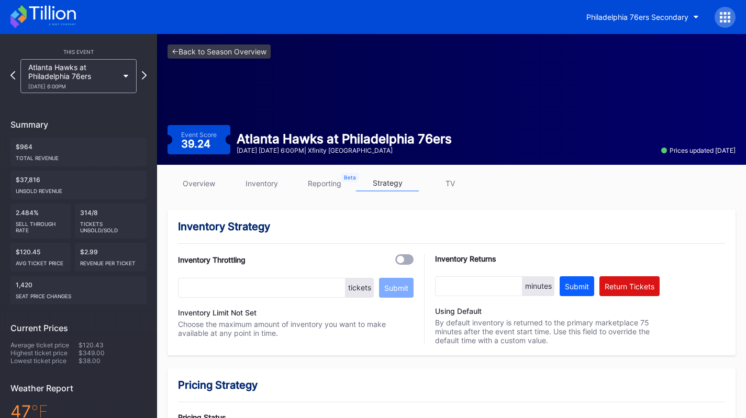
click at [72, 25] on icon at bounding box center [42, 16] width 65 height 23
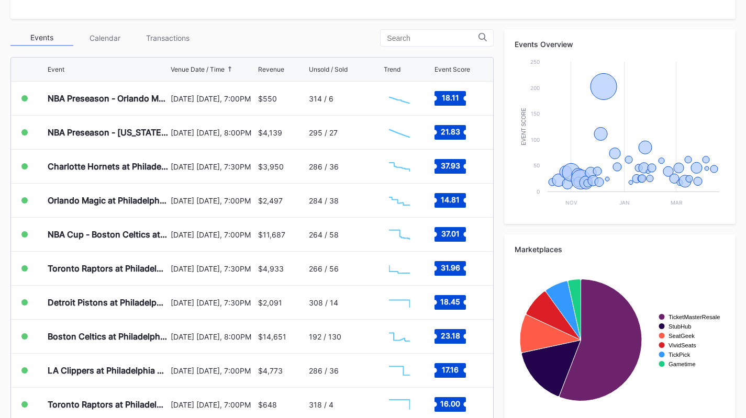
scroll to position [353, 0]
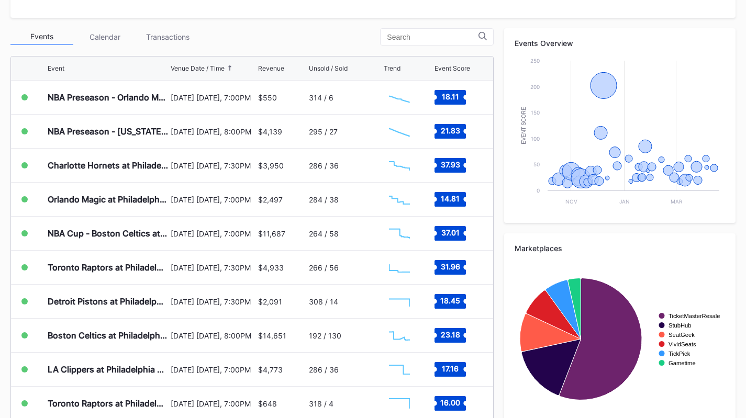
click at [167, 38] on div "Transactions" at bounding box center [167, 37] width 63 height 16
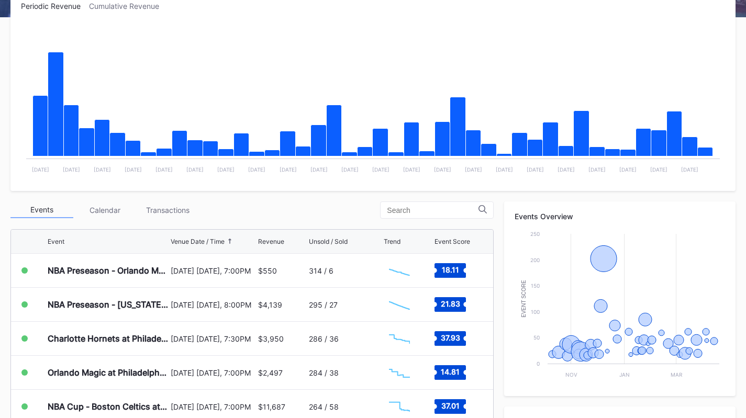
scroll to position [187, 0]
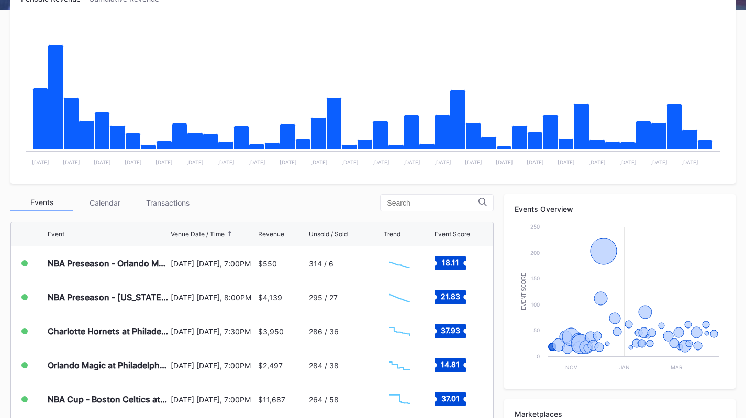
click at [180, 205] on div "Transactions" at bounding box center [167, 203] width 63 height 16
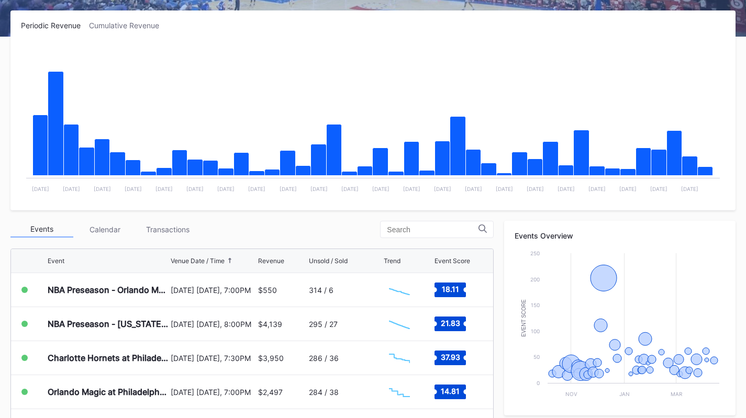
scroll to position [161, 0]
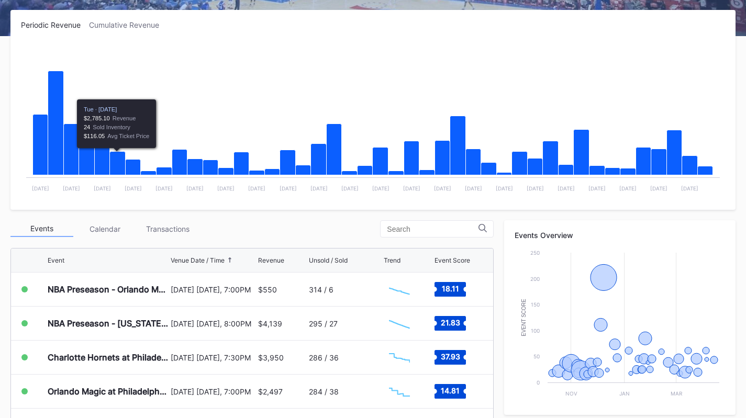
click at [165, 229] on div "Transactions" at bounding box center [167, 229] width 63 height 16
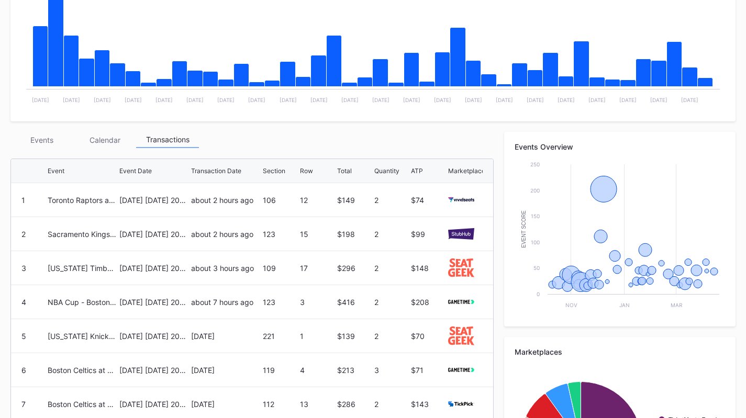
scroll to position [250, 0]
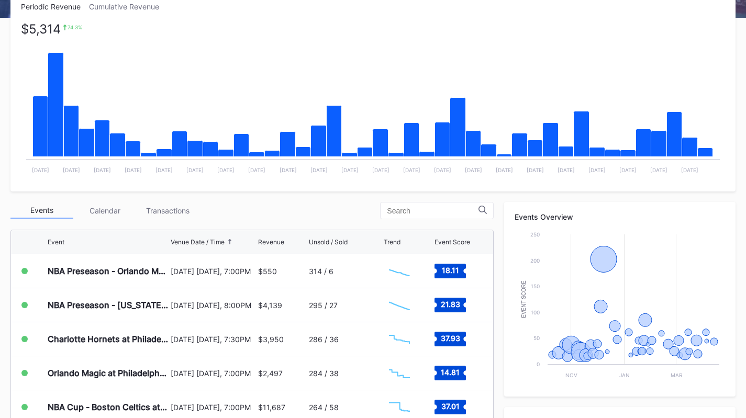
scroll to position [180, 0]
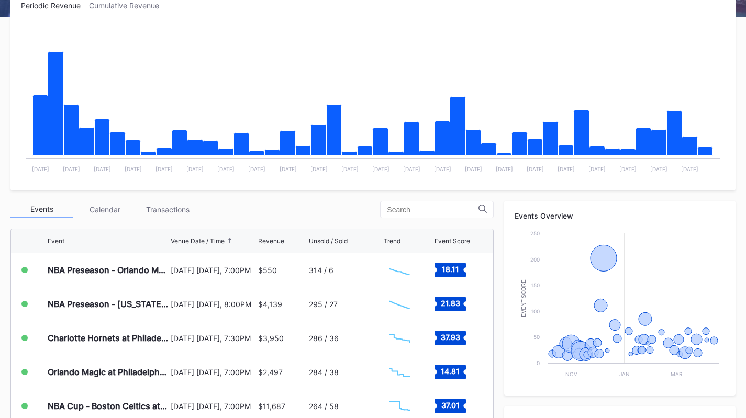
click at [188, 196] on div "Periodic Revenue Cumulative Revenue Created with Highcharts 11.2.0 Chart title …" at bounding box center [373, 301] width 746 height 621
click at [177, 204] on div "Transactions" at bounding box center [167, 209] width 63 height 16
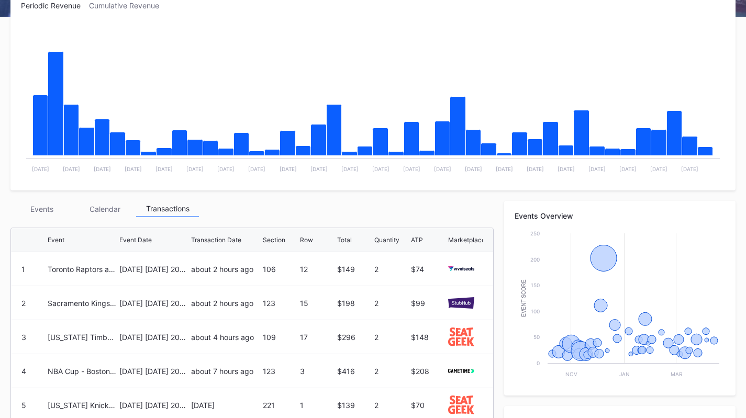
click at [46, 207] on div "Events" at bounding box center [41, 209] width 63 height 16
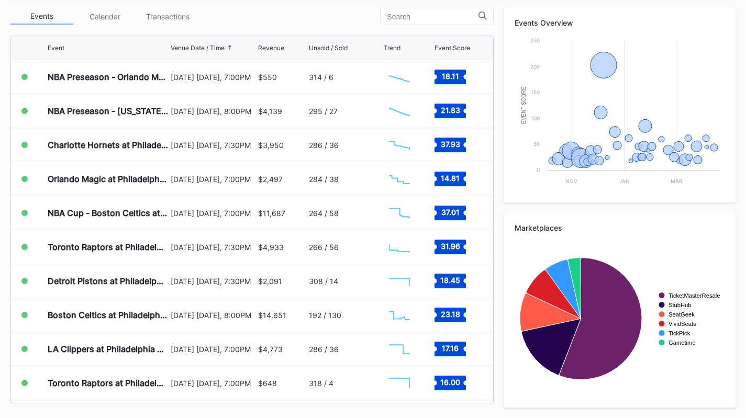
scroll to position [0, 0]
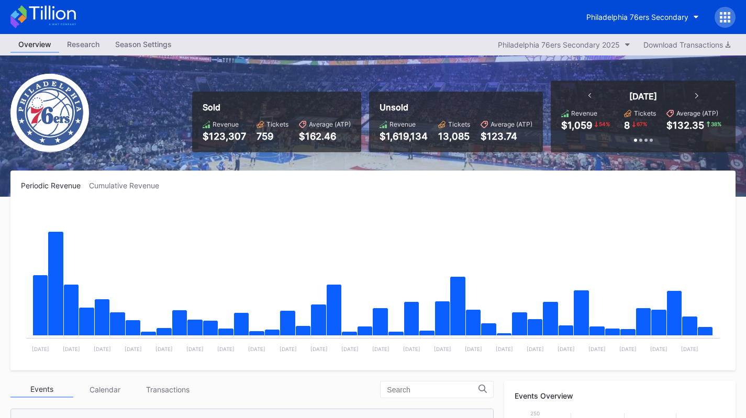
click at [642, 21] on div "Philadelphia 76ers Secondary" at bounding box center [637, 17] width 102 height 9
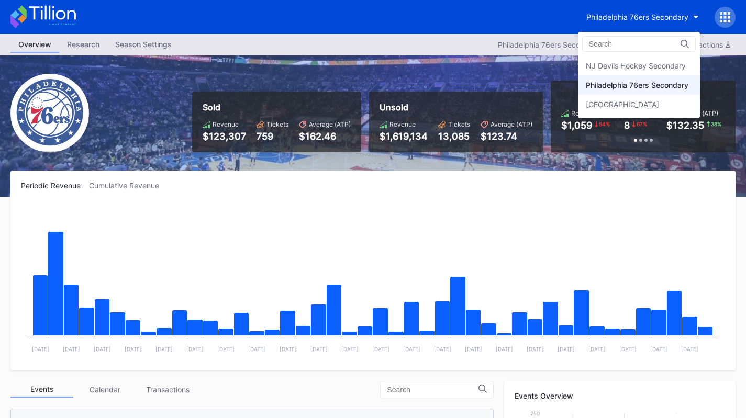
click at [630, 68] on div "NJ Devils Hockey Secondary" at bounding box center [636, 65] width 100 height 9
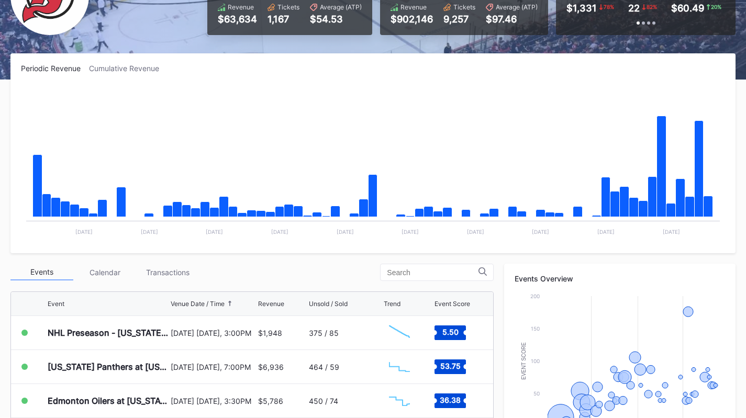
scroll to position [118, 0]
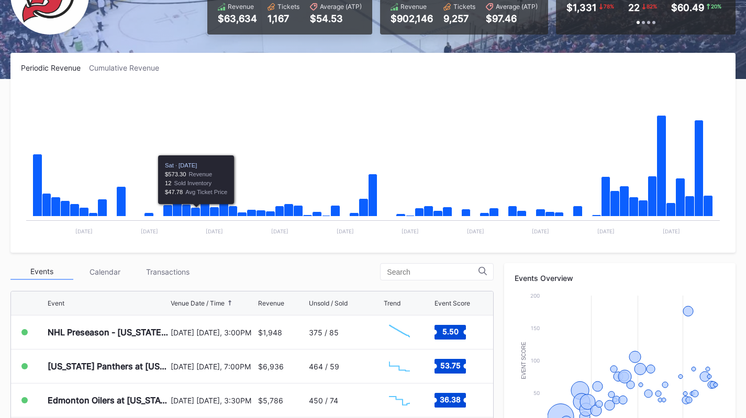
click at [170, 272] on div "Transactions" at bounding box center [167, 272] width 63 height 16
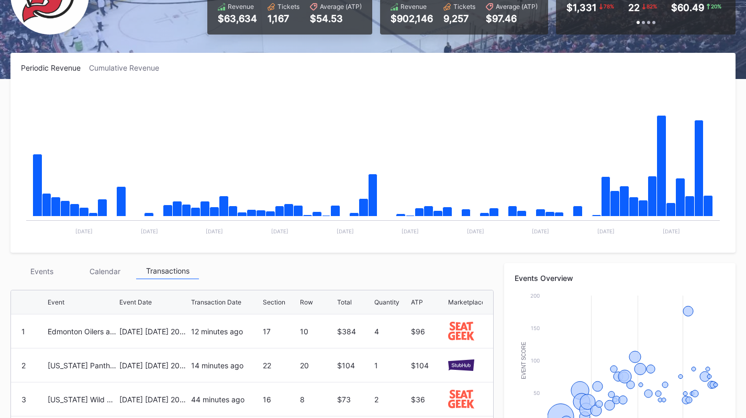
scroll to position [209, 0]
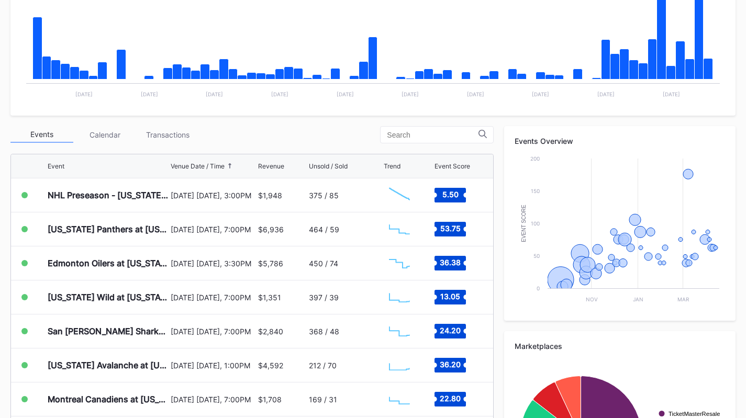
scroll to position [341, 0]
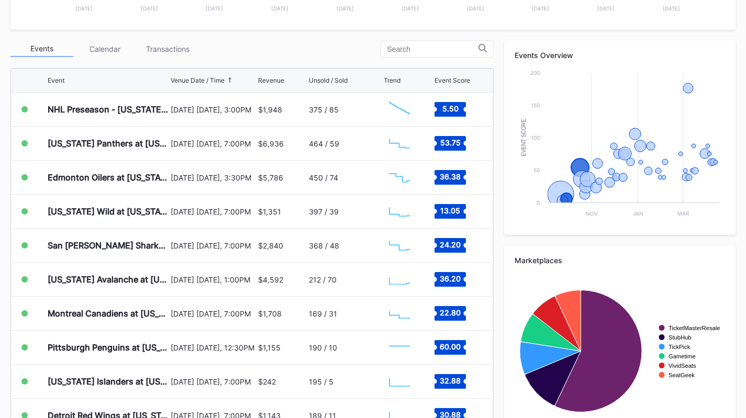
click at [172, 48] on div "Transactions" at bounding box center [167, 49] width 63 height 16
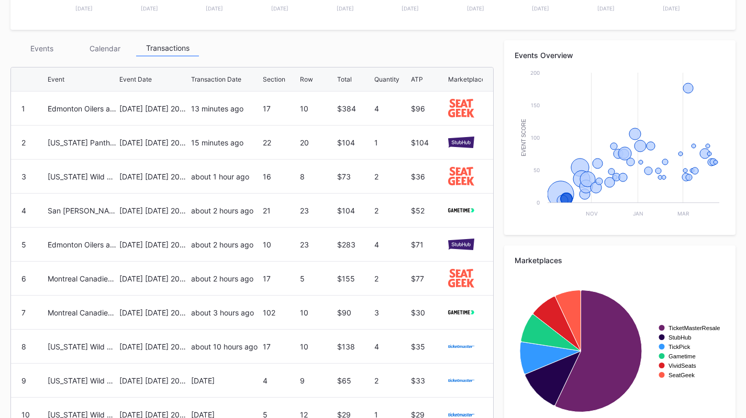
click at [36, 44] on div "Events" at bounding box center [41, 48] width 63 height 16
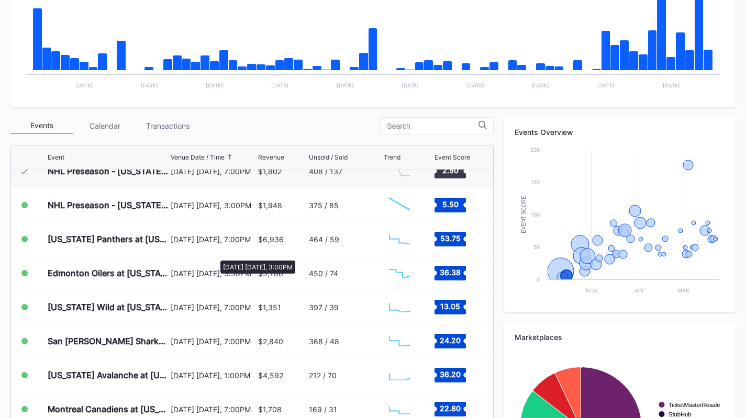
scroll to position [50, 0]
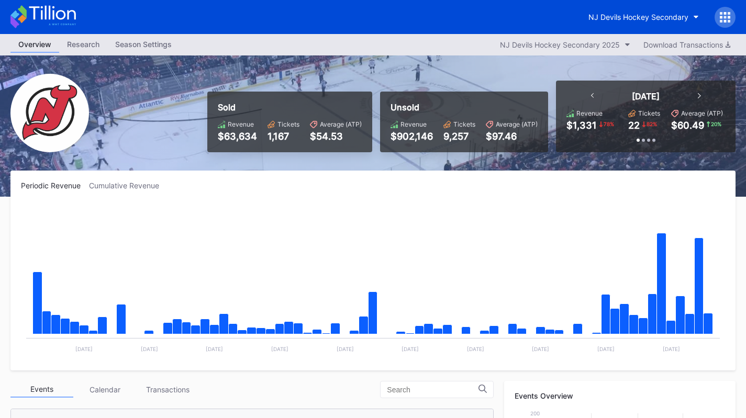
click at [683, 16] on div "NJ Devils Hockey Secondary" at bounding box center [638, 17] width 100 height 9
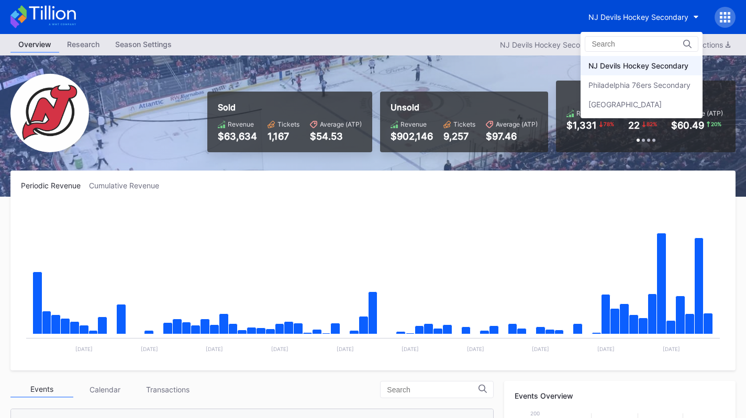
click at [662, 84] on div "Philadelphia 76ers Secondary" at bounding box center [639, 85] width 102 height 9
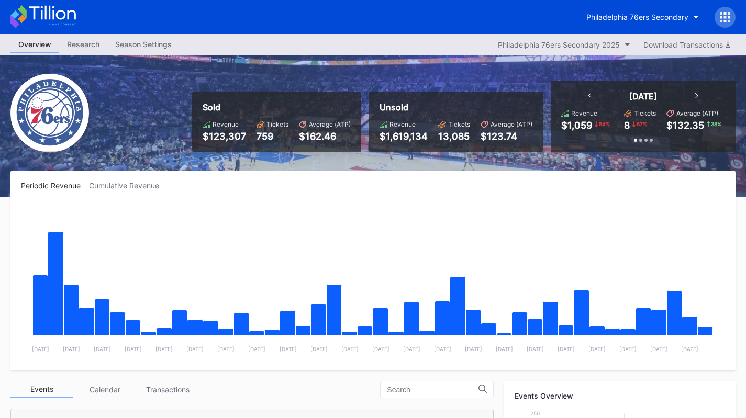
click at [650, 18] on div "Philadelphia 76ers Secondary" at bounding box center [637, 17] width 102 height 9
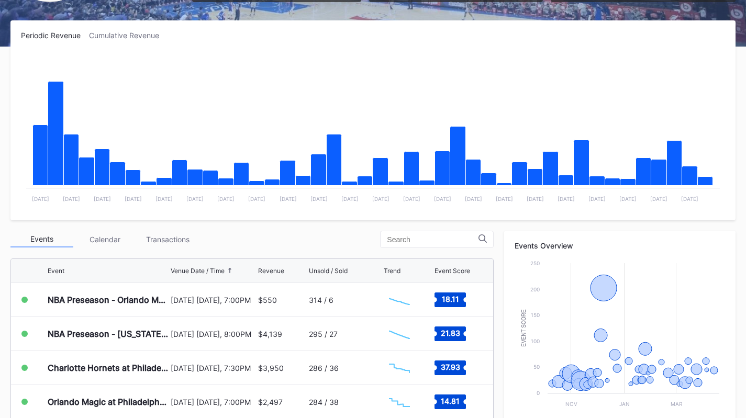
scroll to position [163, 0]
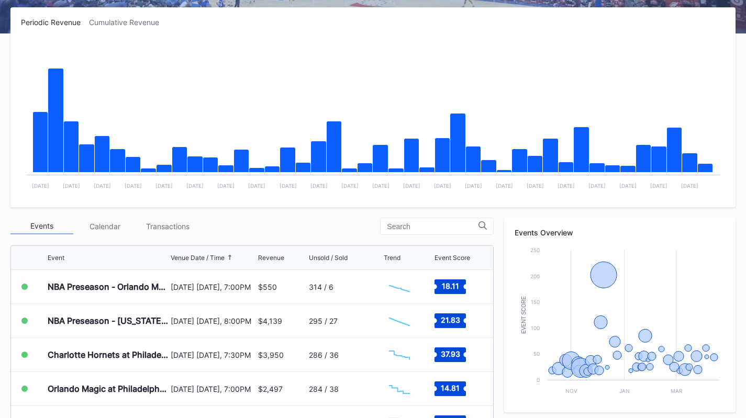
click at [152, 223] on div "Transactions" at bounding box center [167, 226] width 63 height 16
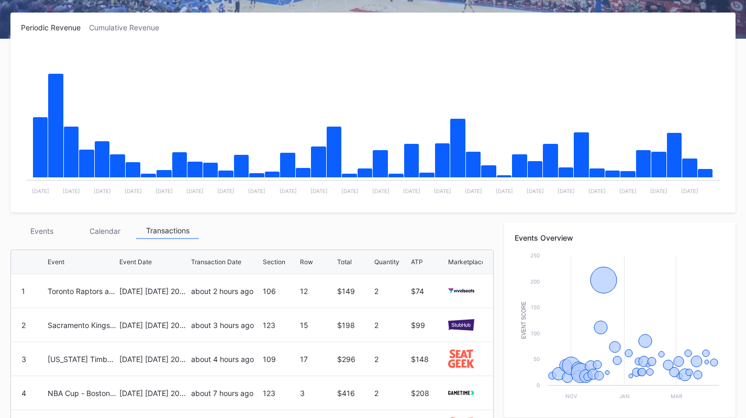
scroll to position [159, 0]
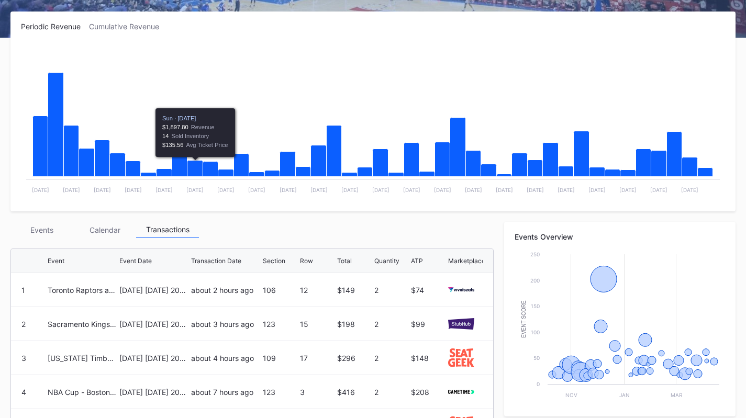
click at [37, 226] on div "Events" at bounding box center [41, 230] width 63 height 16
